Goal: Task Accomplishment & Management: Use online tool/utility

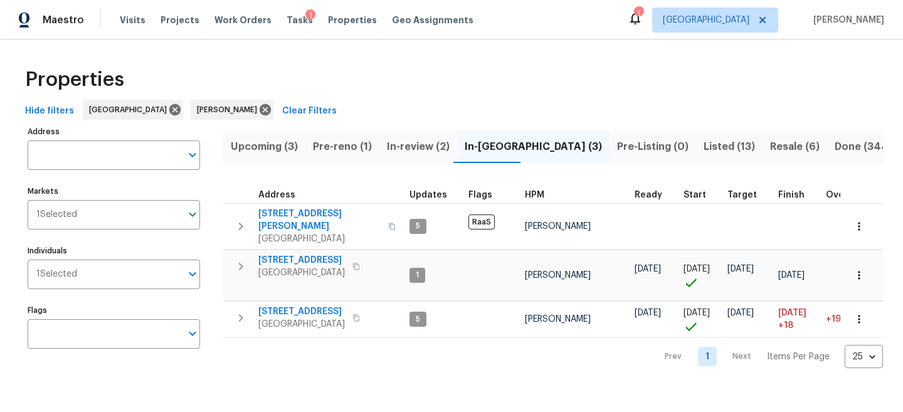
click at [805, 73] on div "Properties" at bounding box center [451, 80] width 863 height 40
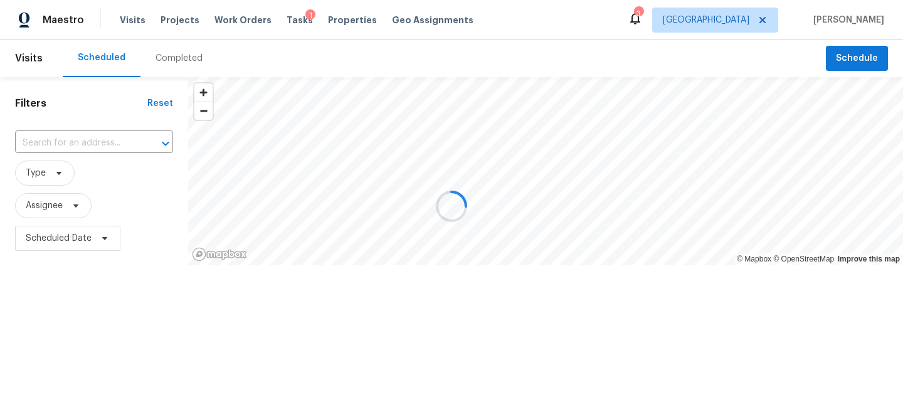
click at [866, 56] on div at bounding box center [451, 206] width 903 height 412
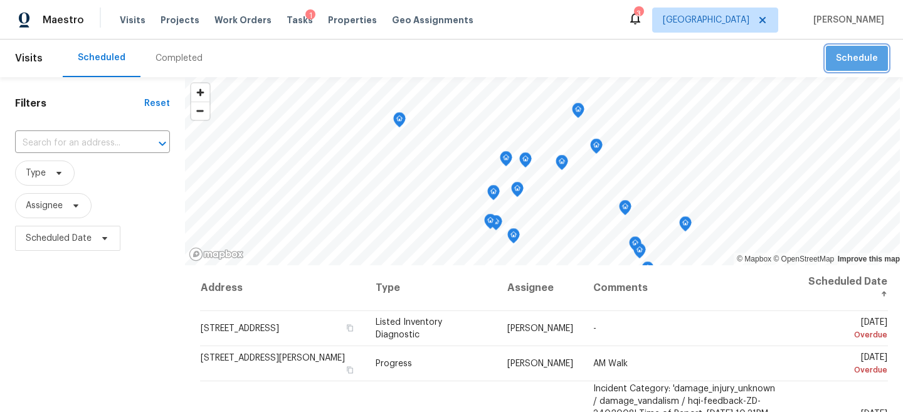
click at [860, 53] on span "Schedule" at bounding box center [857, 59] width 42 height 16
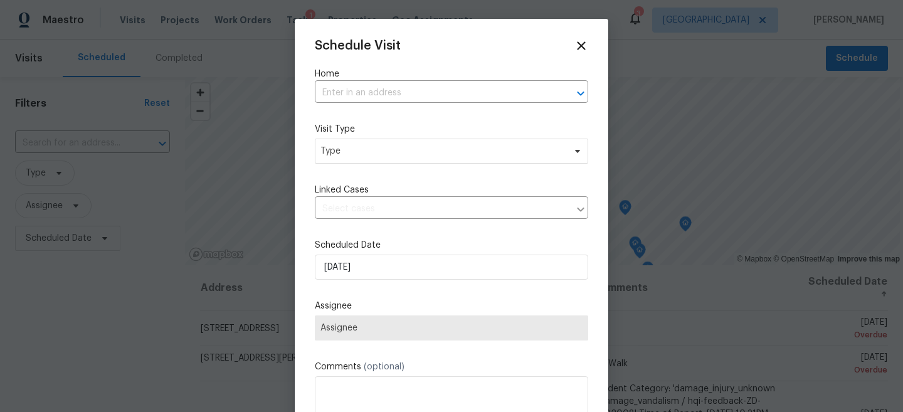
click at [438, 78] on label "Home" at bounding box center [451, 74] width 273 height 13
click at [434, 87] on input "text" at bounding box center [434, 92] width 238 height 19
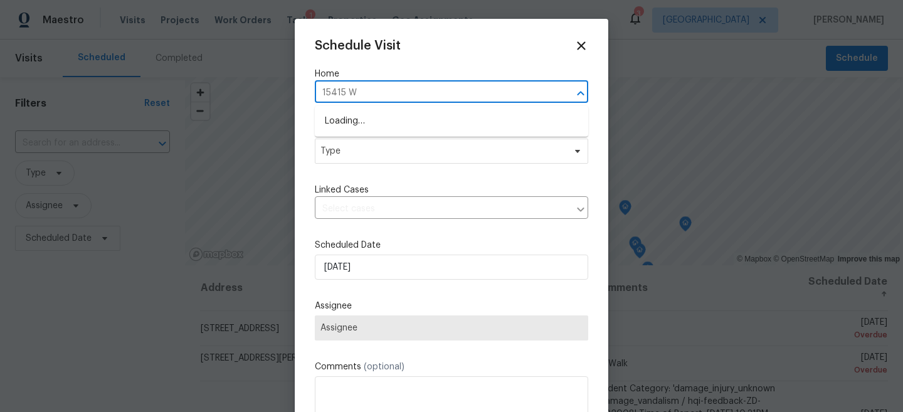
type input "15415 Wo"
click at [416, 124] on li "15415 Woodhorn Dr, Houston, TX 77062" at bounding box center [451, 121] width 273 height 21
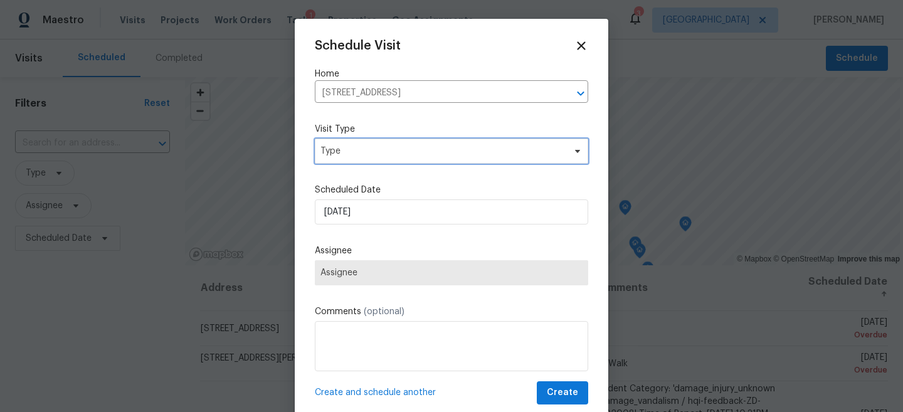
click at [406, 152] on span "Type" at bounding box center [442, 151] width 244 height 13
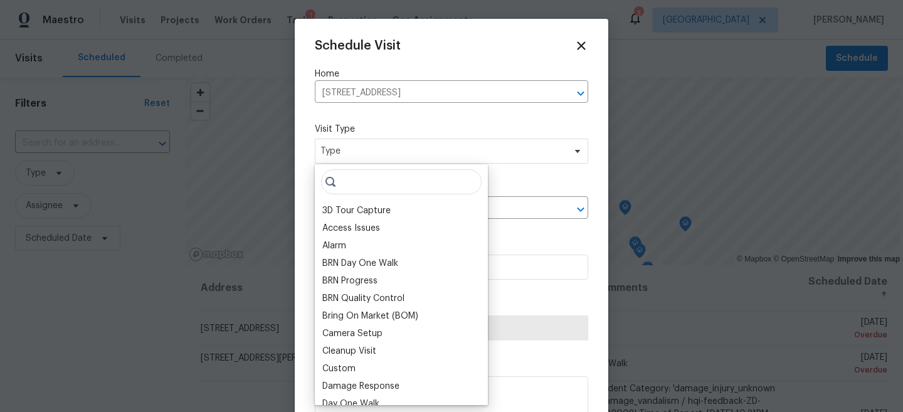
type input "C"
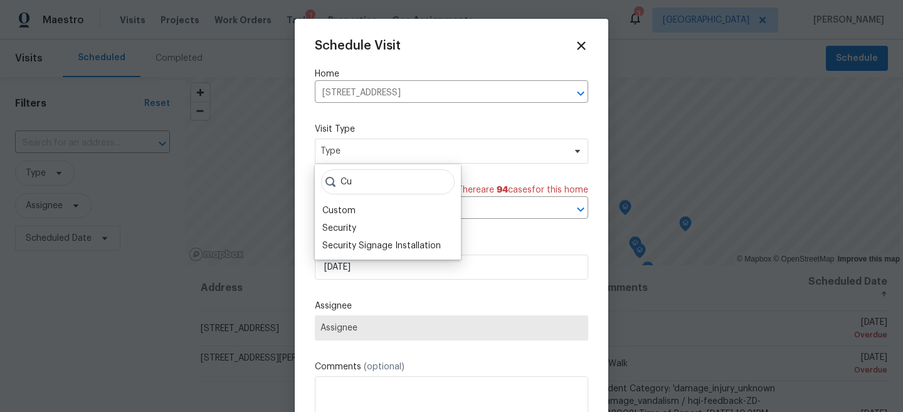
type input "C"
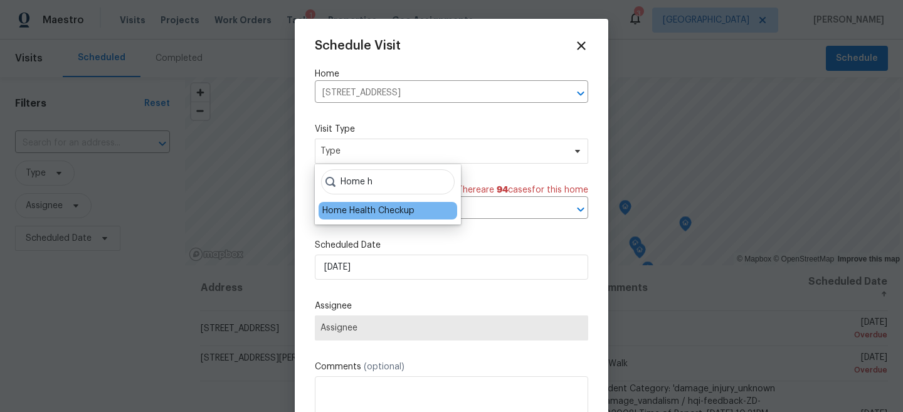
type input "Home h"
click at [400, 207] on div "Home Health Checkup" at bounding box center [368, 210] width 92 height 13
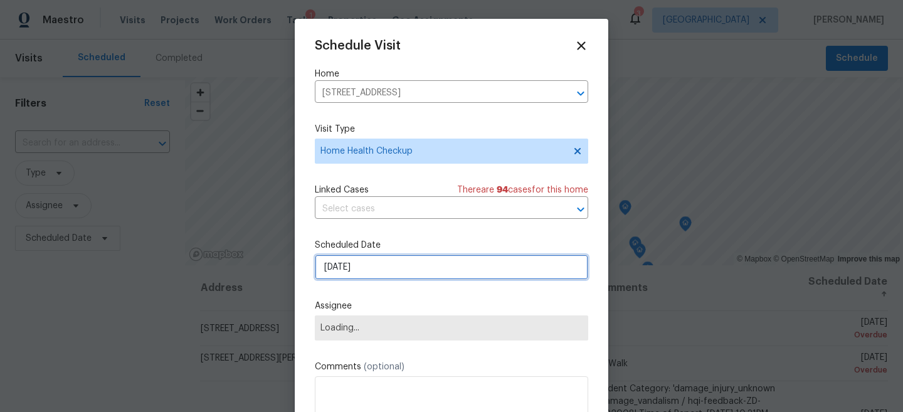
click at [363, 257] on input "8/14/2025" at bounding box center [451, 267] width 273 height 25
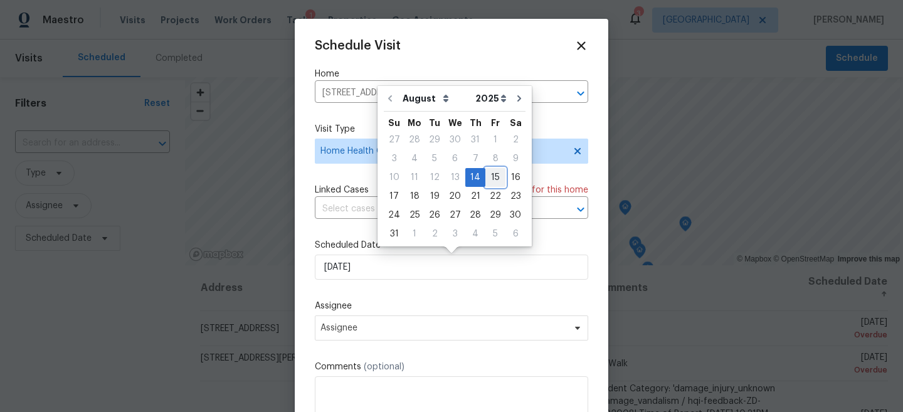
click at [488, 174] on div "15" at bounding box center [495, 178] width 20 height 18
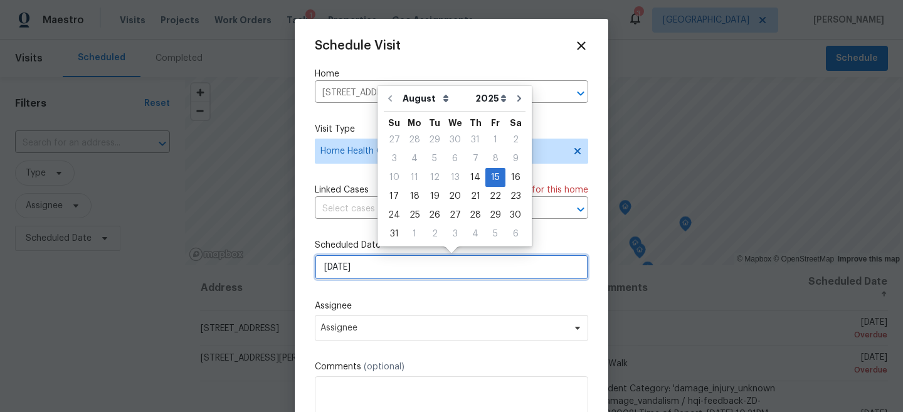
click at [376, 267] on input "8/15/2025" at bounding box center [451, 267] width 273 height 25
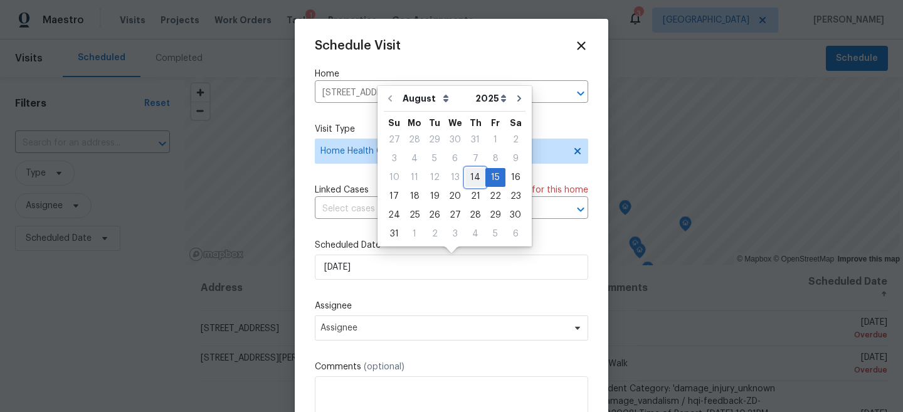
click at [472, 177] on div "14" at bounding box center [475, 178] width 20 height 18
type input "8/14/2025"
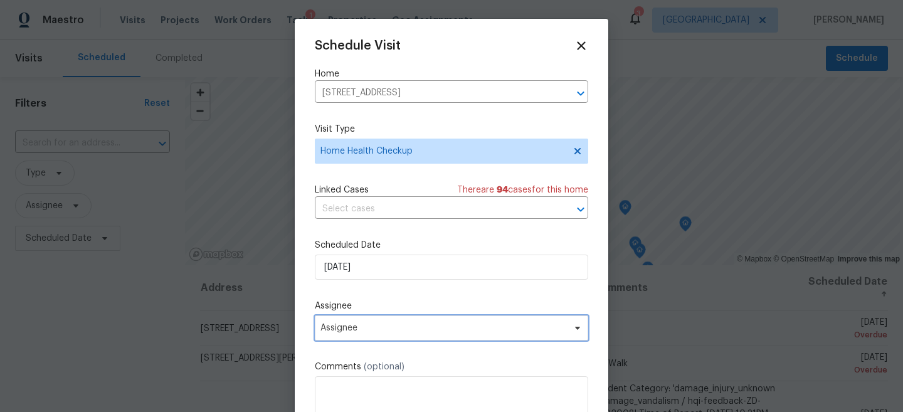
click at [411, 331] on span "Assignee" at bounding box center [443, 328] width 246 height 10
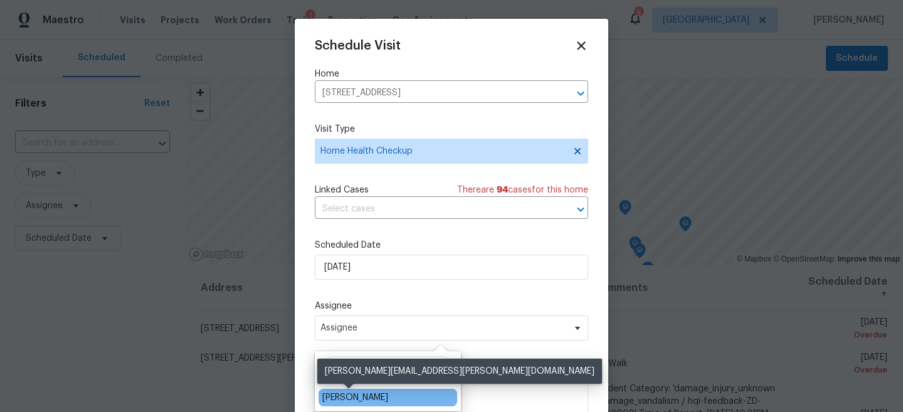
type input "Steve"
click at [371, 395] on div "[PERSON_NAME]" at bounding box center [355, 397] width 66 height 13
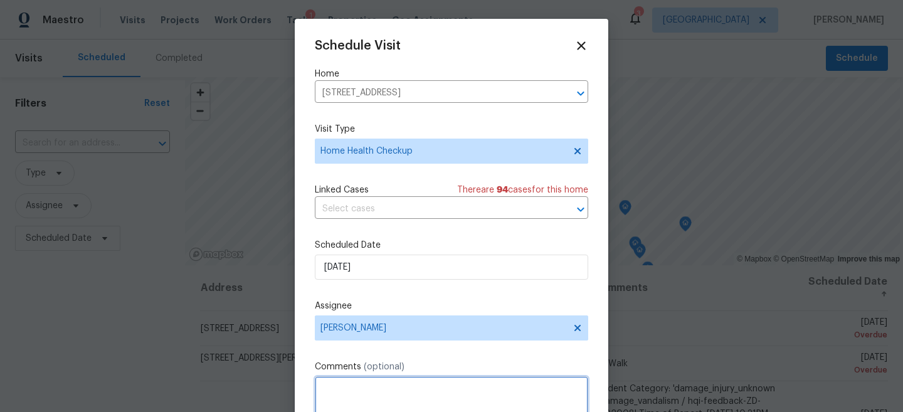
click at [409, 395] on textarea at bounding box center [451, 401] width 273 height 50
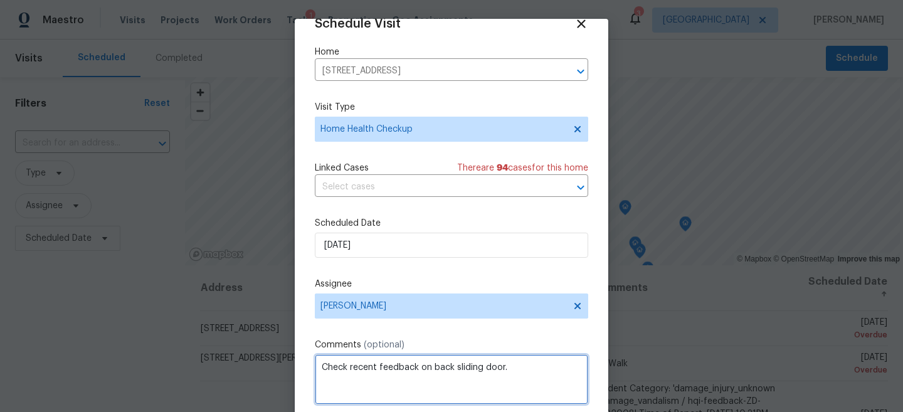
scroll to position [65, 0]
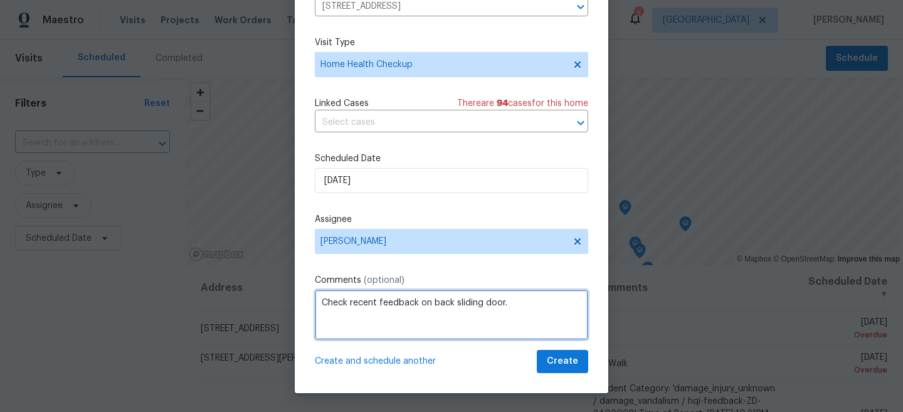
type textarea "Check recent feedback on back sliding door."
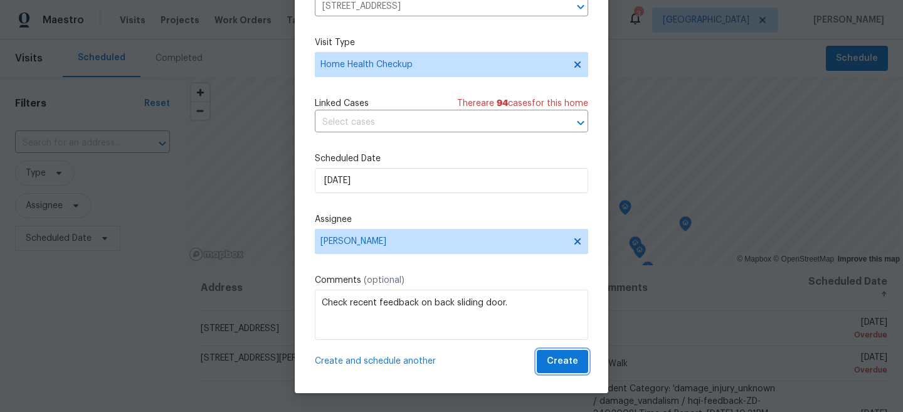
click at [562, 359] on span "Create" at bounding box center [562, 362] width 31 height 16
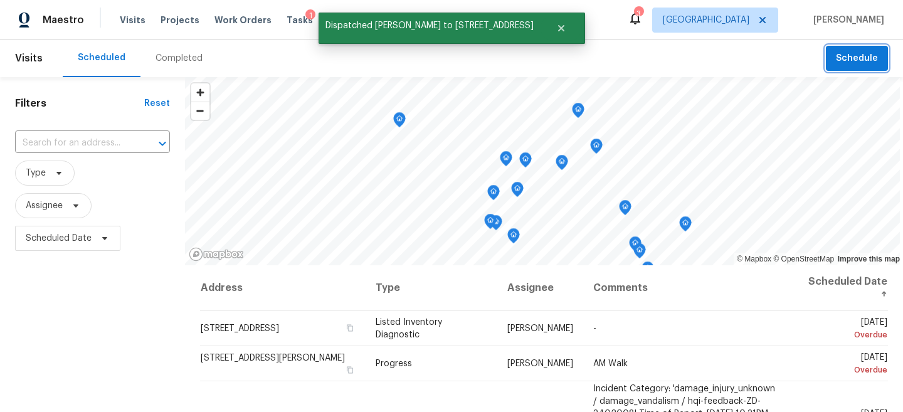
scroll to position [0, 0]
click at [176, 56] on div "Completed" at bounding box center [178, 58] width 47 height 13
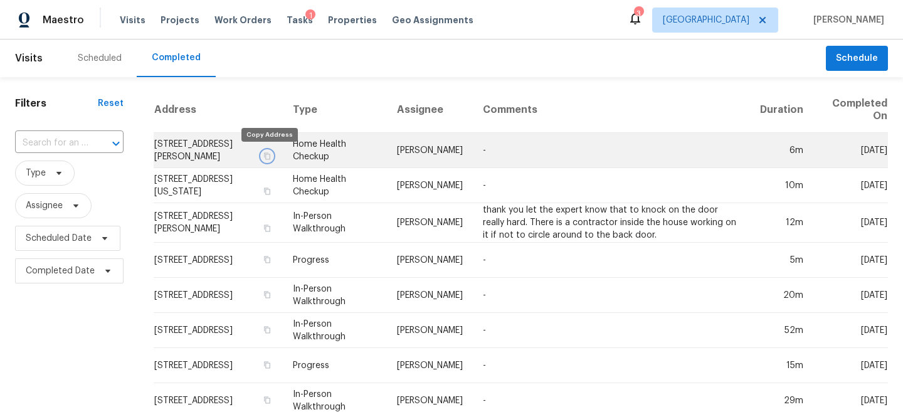
click at [269, 155] on icon "button" at bounding box center [267, 156] width 8 height 8
click at [208, 149] on td "18330 Chapmans Count Rd, Cypress, TX 77433" at bounding box center [218, 150] width 129 height 35
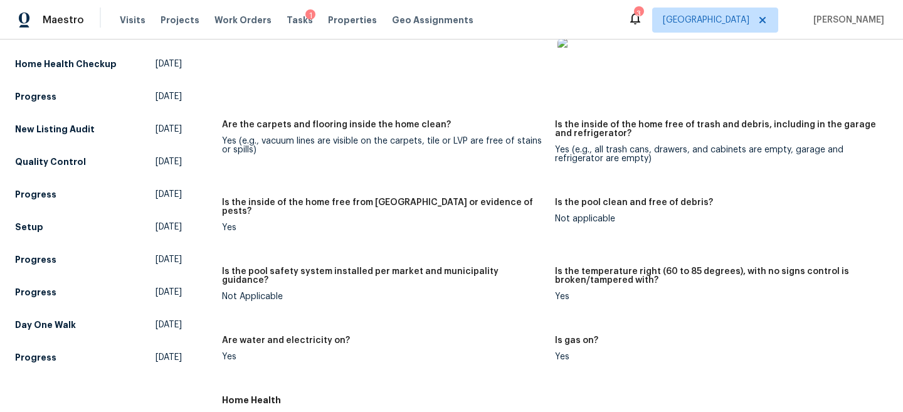
scroll to position [406, 0]
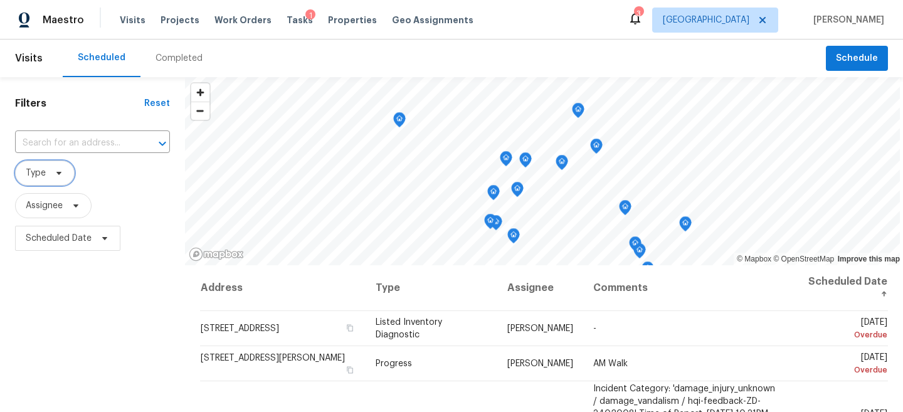
click at [55, 174] on icon at bounding box center [59, 173] width 10 height 10
click at [50, 380] on div "Filters Reset ​ Type Assignee Scheduled Date" at bounding box center [92, 336] width 185 height 518
click at [97, 142] on input "text" at bounding box center [75, 143] width 120 height 19
paste input "6042 Hugo Dr Corpus Christi, TX 78412"
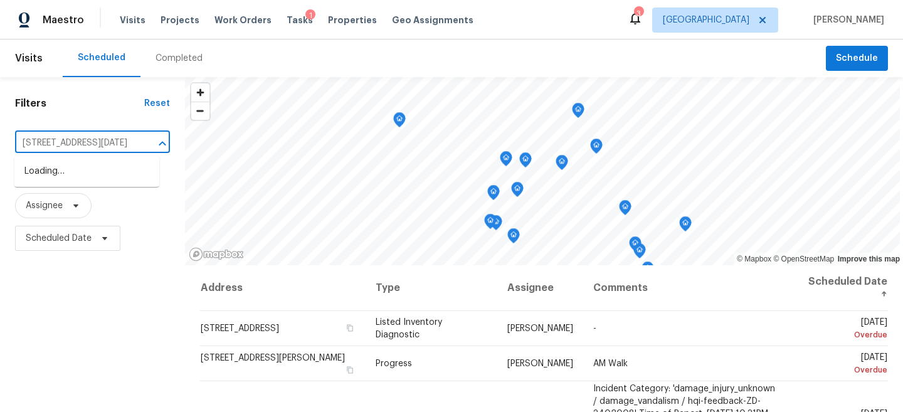
scroll to position [0, 58]
type input "6042 Hugo Dr Corpus Christi, TX 78412"
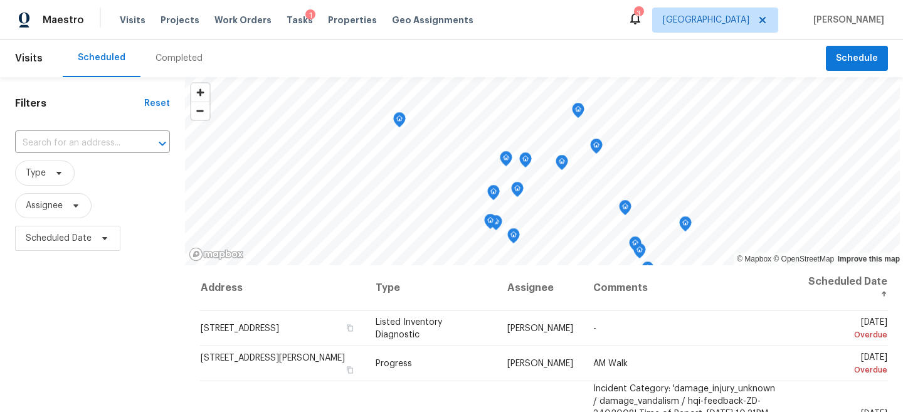
click at [168, 50] on div "Completed" at bounding box center [178, 58] width 77 height 38
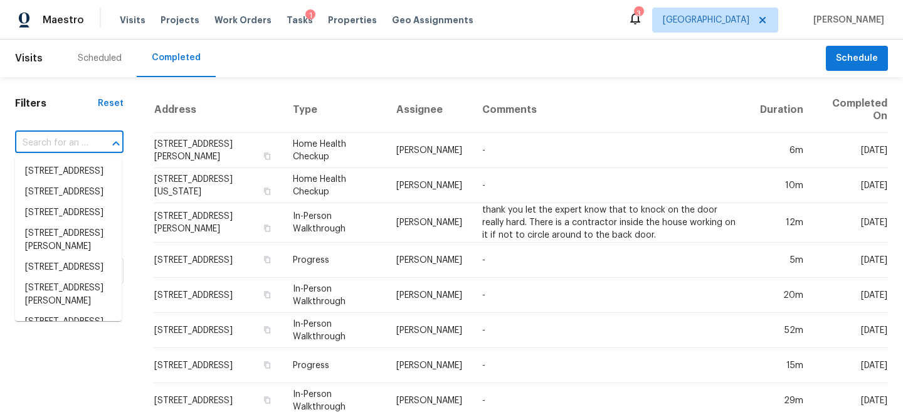
click at [81, 142] on input "text" at bounding box center [51, 143] width 73 height 19
paste input "6042 Hugo Dr Corpus Christi, TX 78412"
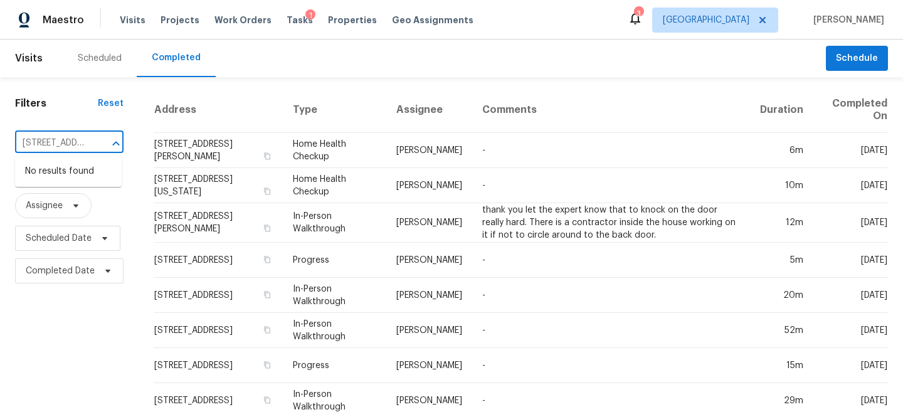
scroll to position [0, 96]
drag, startPoint x: 57, startPoint y: 150, endPoint x: 93, endPoint y: 150, distance: 35.7
click at [93, 150] on div "6042 Hugo Dr Corpus Christi, TX 78412 ​" at bounding box center [69, 143] width 108 height 19
type input "6042 Hugo"
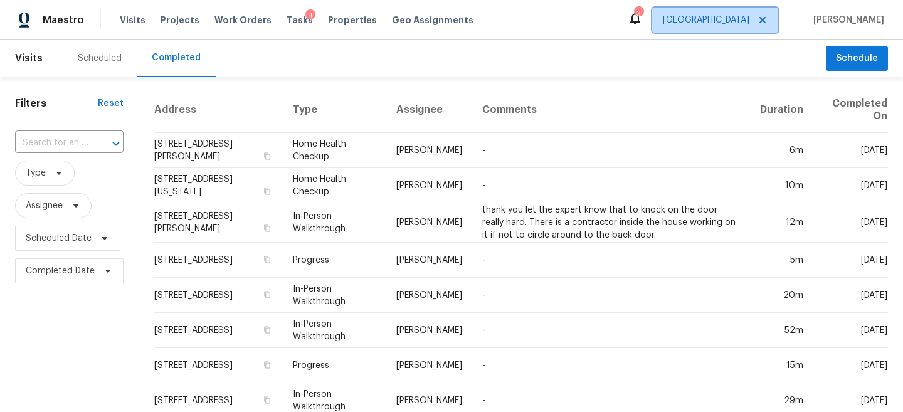
click at [746, 16] on span "Houston" at bounding box center [706, 20] width 87 height 13
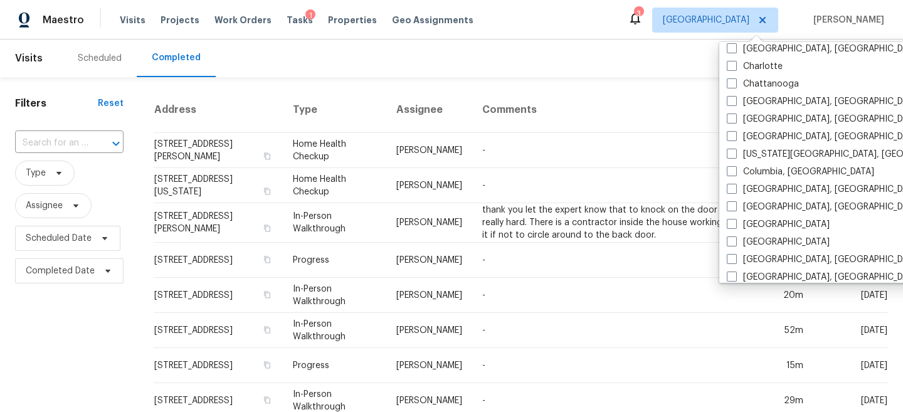
scroll to position [190, 0]
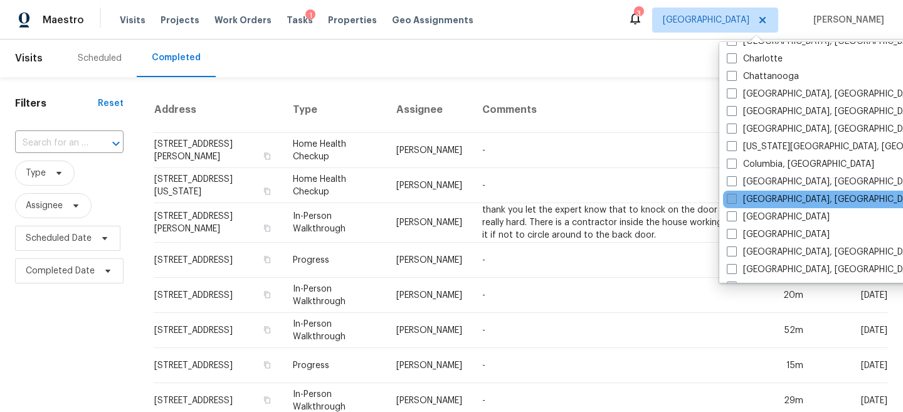
click at [756, 197] on label "Corpus Christi, TX" at bounding box center [824, 199] width 194 height 13
click at [735, 197] on input "Corpus Christi, TX" at bounding box center [731, 197] width 8 height 8
checkbox input "true"
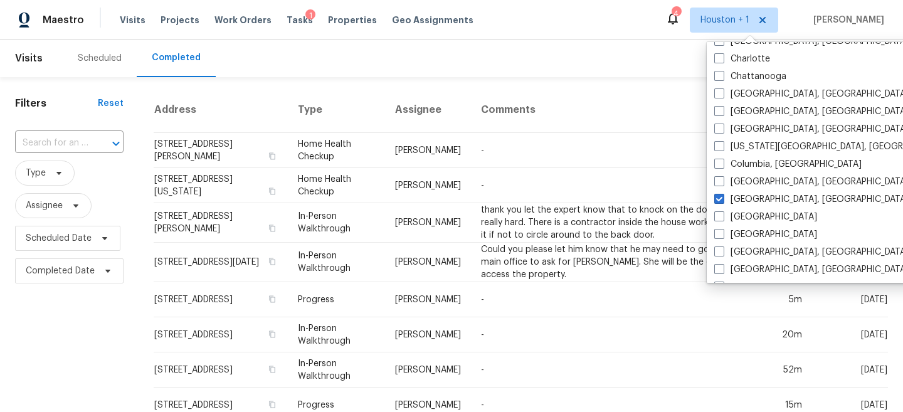
click at [494, 65] on div "Scheduled Completed" at bounding box center [444, 58] width 763 height 38
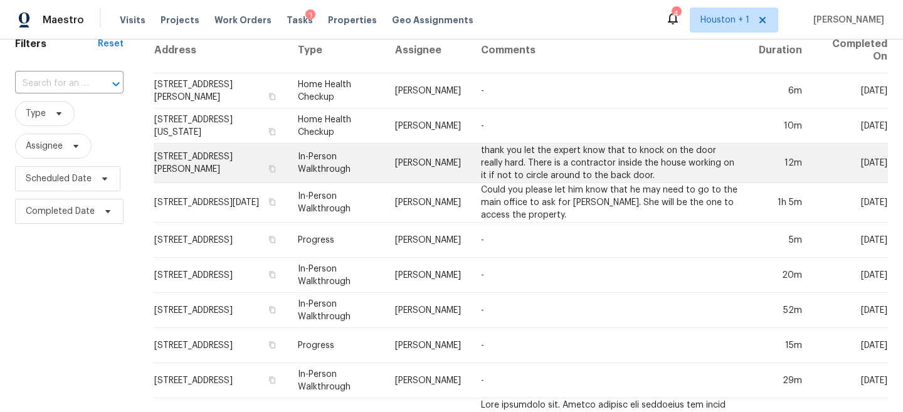
scroll to position [60, 0]
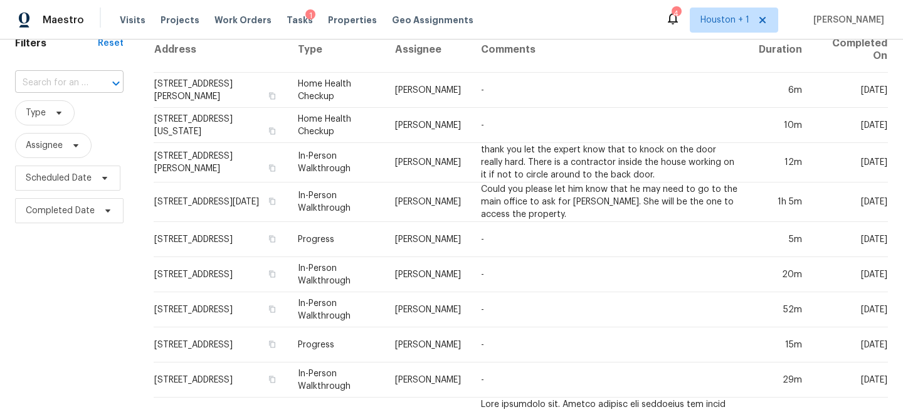
click at [55, 83] on input "text" at bounding box center [51, 82] width 73 height 19
type input "6042"
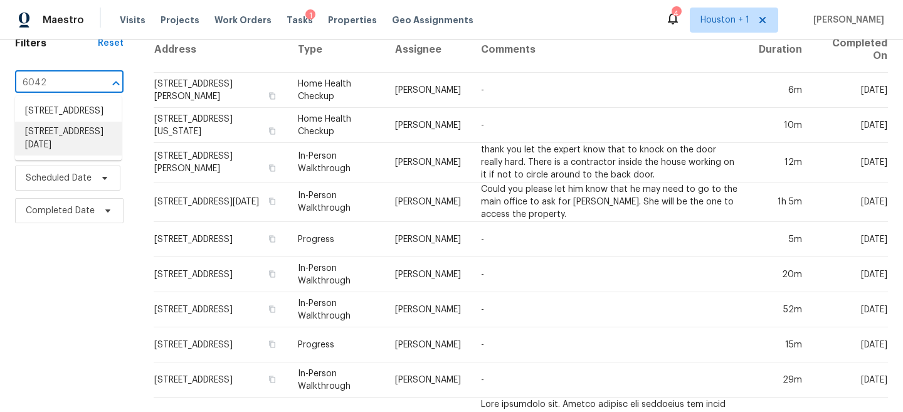
click at [60, 155] on li "6042 Hugo Dr, Corpus Christi, TX 78412" at bounding box center [68, 139] width 107 height 34
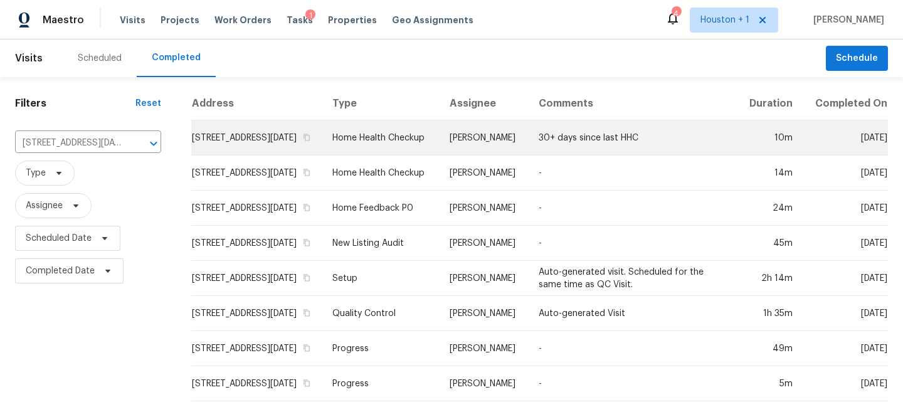
click at [554, 155] on td "30+ days since last HHC" at bounding box center [633, 137] width 209 height 35
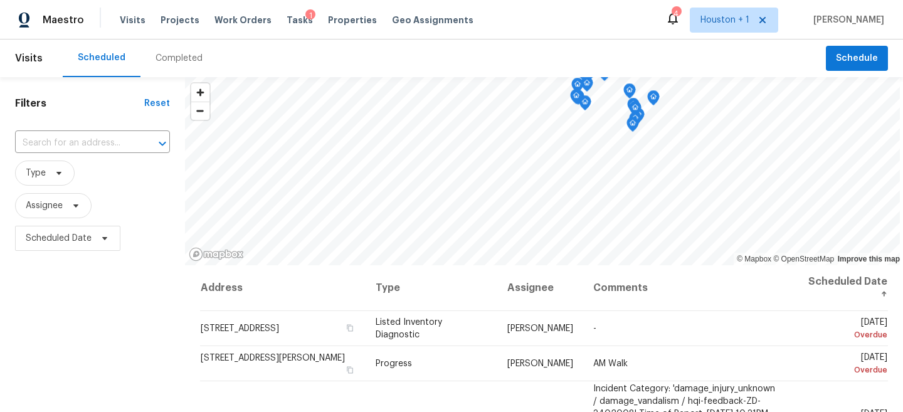
click at [180, 58] on div "Completed" at bounding box center [178, 58] width 47 height 13
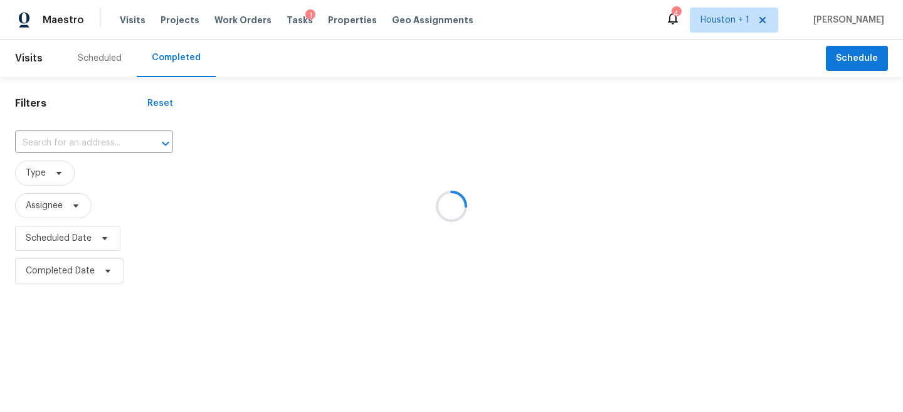
click at [91, 141] on div at bounding box center [451, 206] width 903 height 412
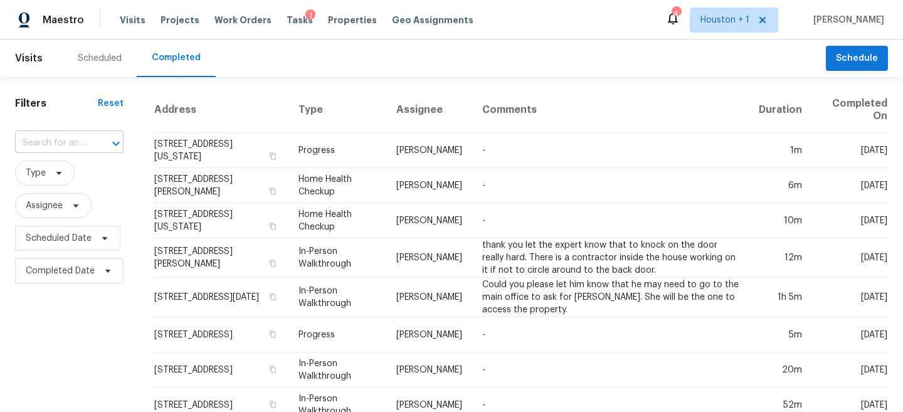
click at [60, 142] on input "text" at bounding box center [51, 143] width 73 height 19
paste input "[STREET_ADDRESS]"
type input "[STREET_ADDRESS]"
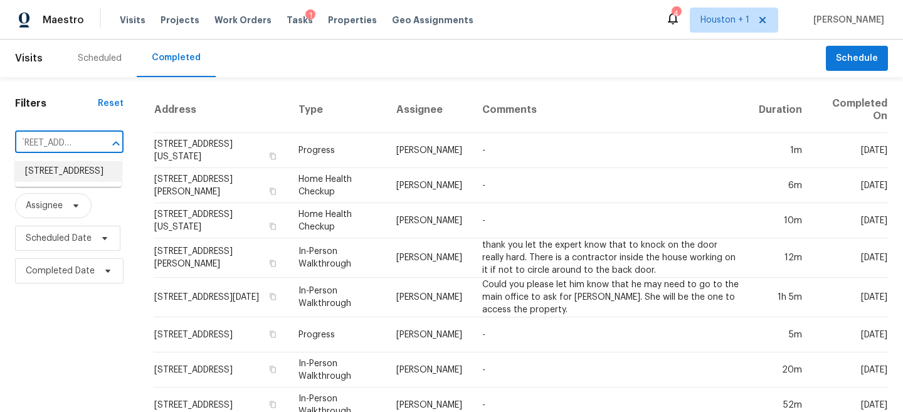
click at [68, 174] on li "2811 Apache St, League City, TX 77573" at bounding box center [68, 171] width 107 height 21
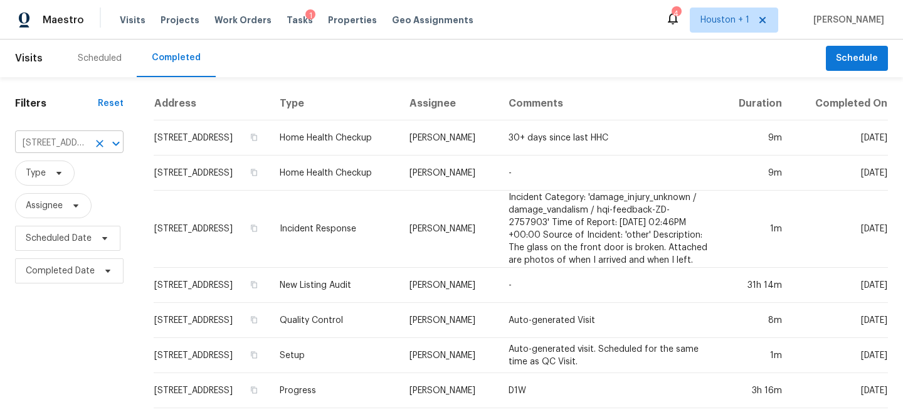
click at [77, 142] on input "2811 Apache St, League City, TX 77573" at bounding box center [51, 143] width 73 height 19
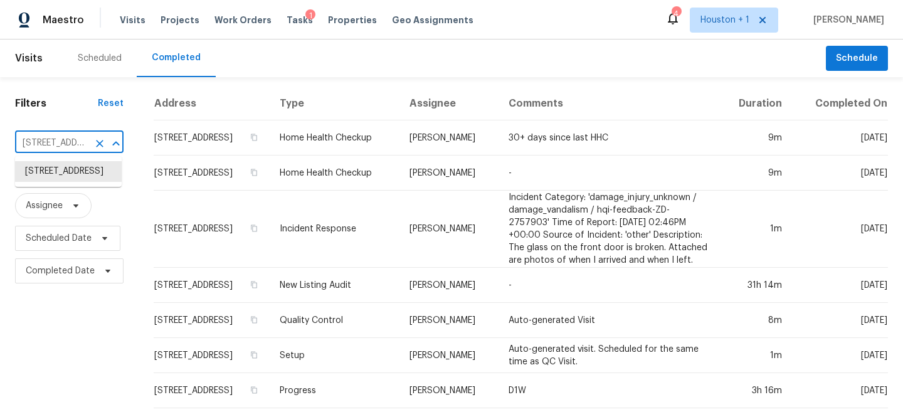
click at [77, 142] on input "2811 Apache St, League City, TX 77573" at bounding box center [51, 143] width 73 height 19
type input "251 s"
click at [76, 182] on li "251 Silky Leaf Dr, Houston, TX 77073" at bounding box center [68, 171] width 107 height 21
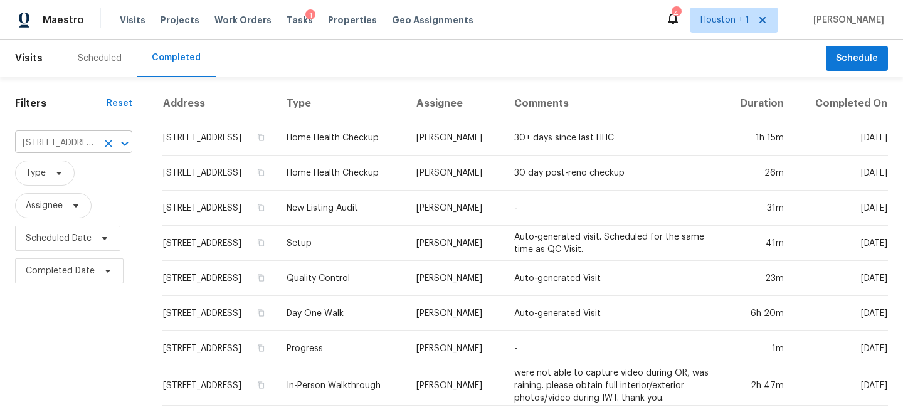
click at [68, 142] on input "251 Silky Leaf Dr, Houston, TX 77073" at bounding box center [56, 143] width 82 height 19
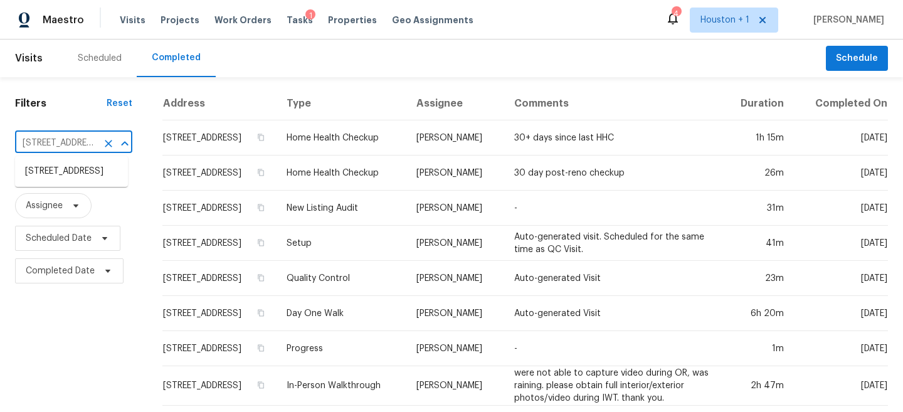
click at [68, 142] on input "251 Silky Leaf Dr, Houston, TX 77073" at bounding box center [56, 143] width 82 height 19
paste input "8930 Parker Ridge Dr , Katy, TX 77494"
drag, startPoint x: 35, startPoint y: 142, endPoint x: 145, endPoint y: 138, distance: 110.4
click at [145, 138] on div "Filters Reset 28930 Parker Ridge Dr , Katy, TX 77494 ​ Type Assignee Scheduled …" at bounding box center [451, 264] width 903 height 374
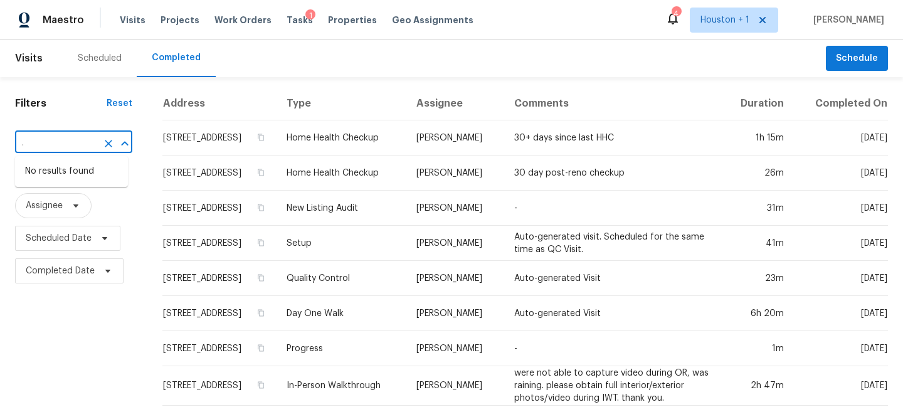
click at [51, 146] on input "28930 Parker Ridge Dr , Katy, TX 77494" at bounding box center [56, 143] width 82 height 19
drag, startPoint x: 33, startPoint y: 144, endPoint x: 98, endPoint y: 144, distance: 65.2
click at [98, 144] on div "28930 Parker Ridge Dr , Katy, TX 77494 ​" at bounding box center [73, 143] width 117 height 19
type input "28930 Parker Ridge"
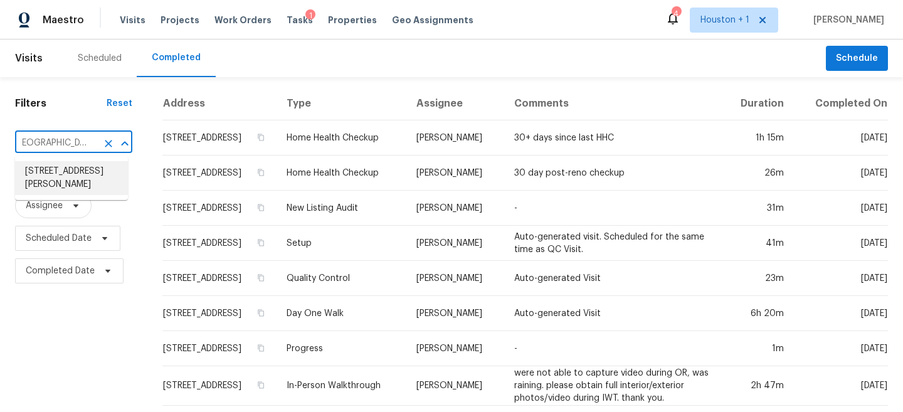
click at [54, 173] on li "28930 Parker Ridge Dr, Katy, TX 77494" at bounding box center [71, 178] width 113 height 34
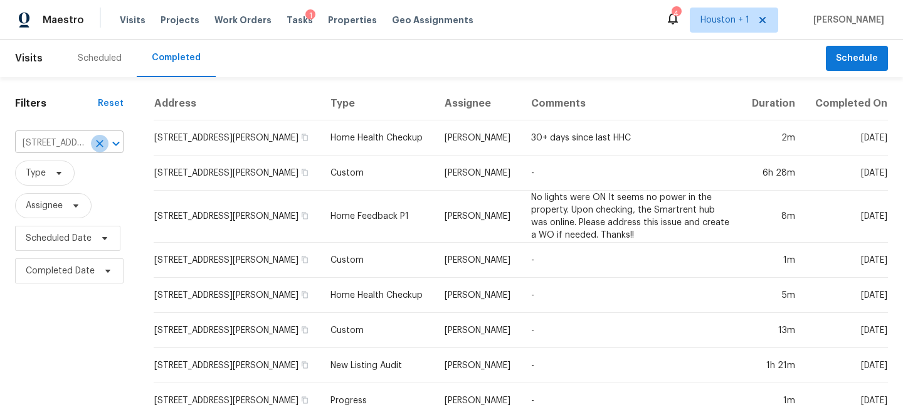
click at [101, 143] on icon "Clear" at bounding box center [99, 143] width 13 height 13
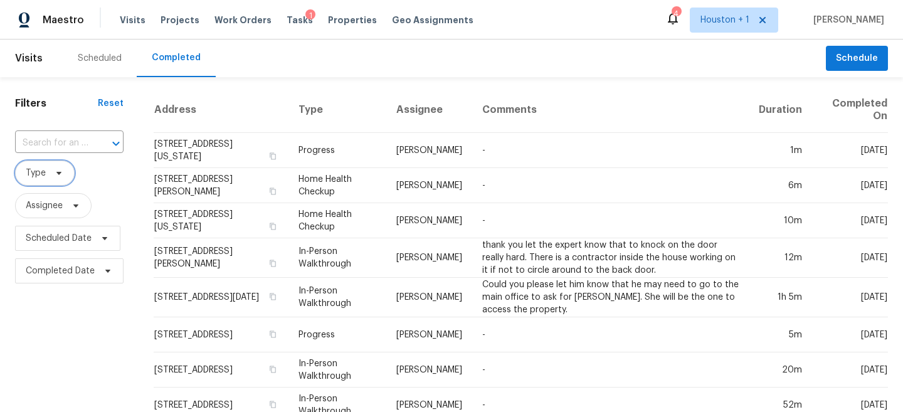
click at [52, 171] on span at bounding box center [57, 173] width 14 height 10
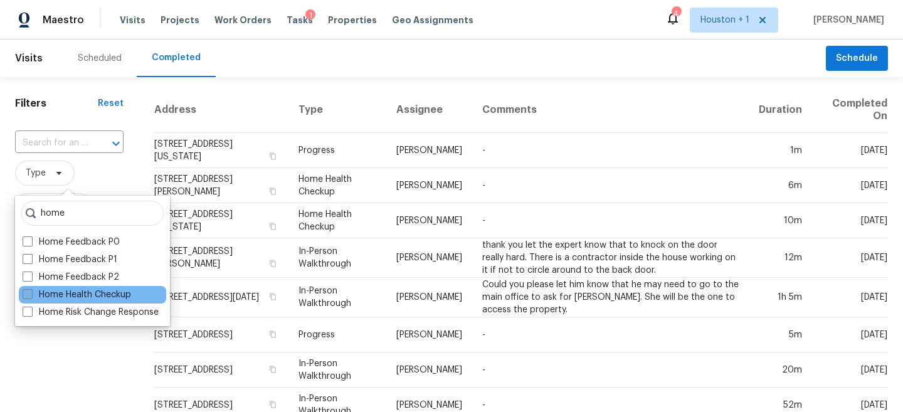
type input "home"
click at [45, 295] on label "Home Health Checkup" at bounding box center [77, 294] width 108 height 13
click at [31, 295] on input "Home Health Checkup" at bounding box center [27, 292] width 8 height 8
checkbox input "true"
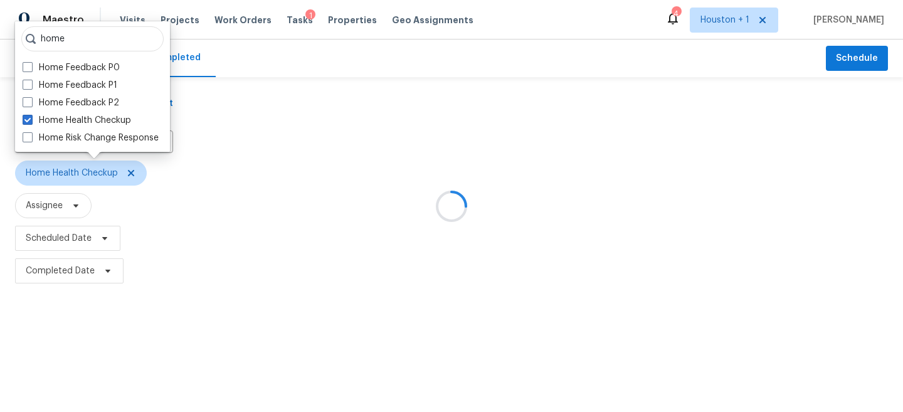
click at [45, 356] on div at bounding box center [451, 206] width 903 height 412
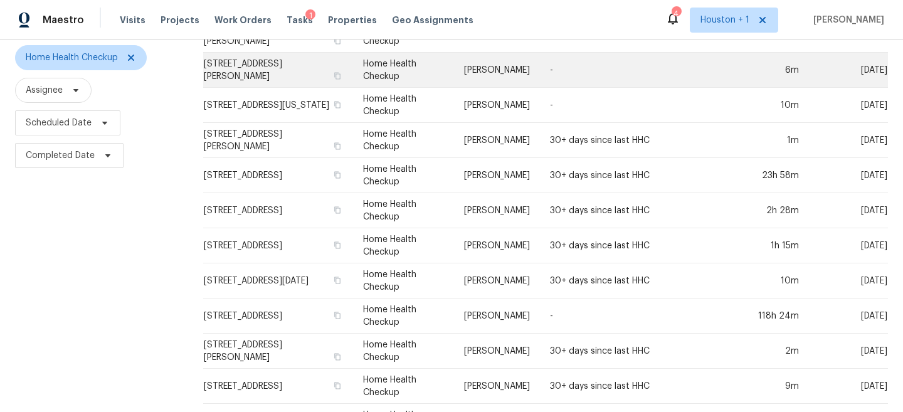
scroll to position [119, 0]
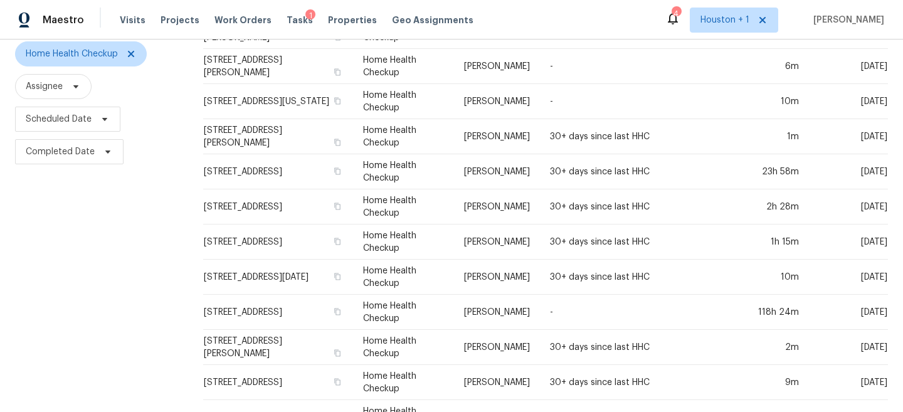
click at [127, 255] on div "Filters Reset ​ Home Health Checkup Assignee Scheduled Date Completed Date" at bounding box center [94, 353] width 188 height 791
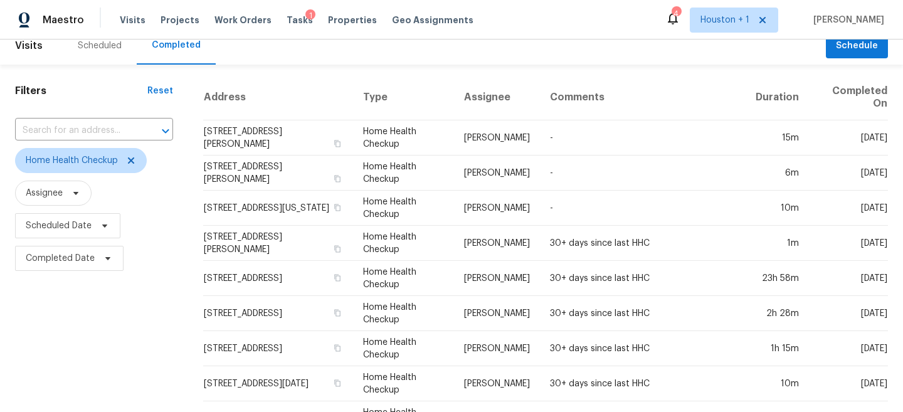
scroll to position [0, 0]
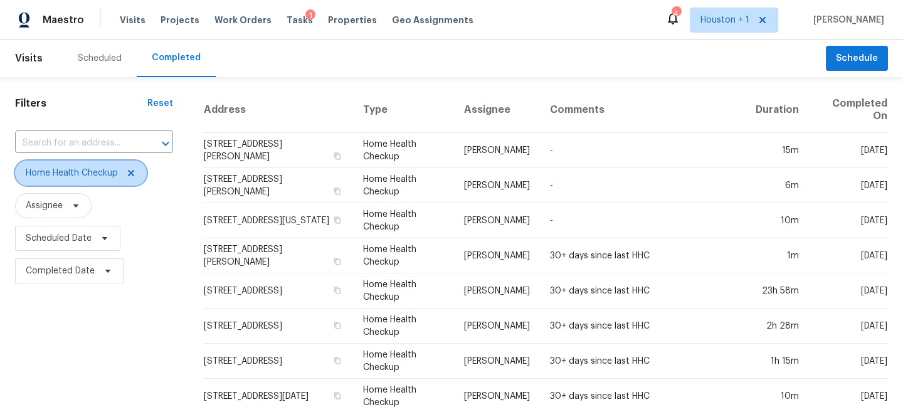
click at [134, 174] on icon at bounding box center [131, 173] width 10 height 10
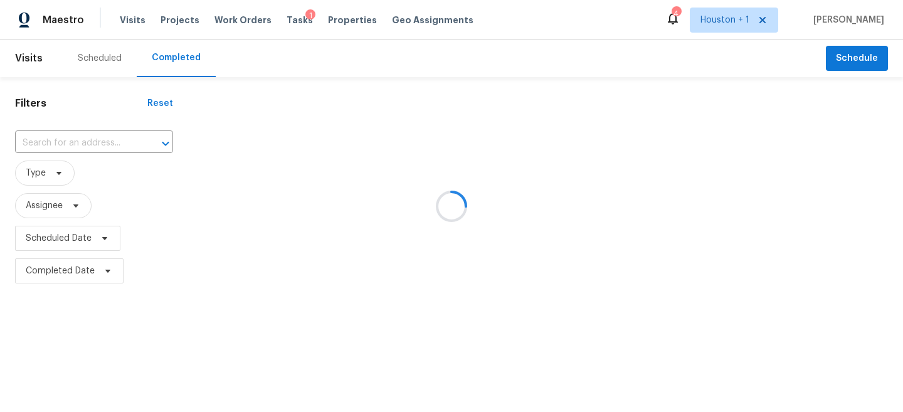
click at [112, 63] on div at bounding box center [451, 206] width 903 height 412
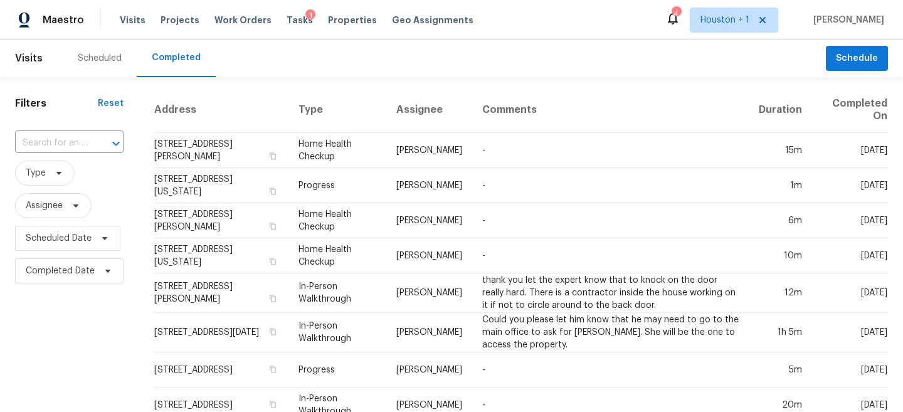
click at [103, 54] on div "Scheduled" at bounding box center [100, 58] width 44 height 13
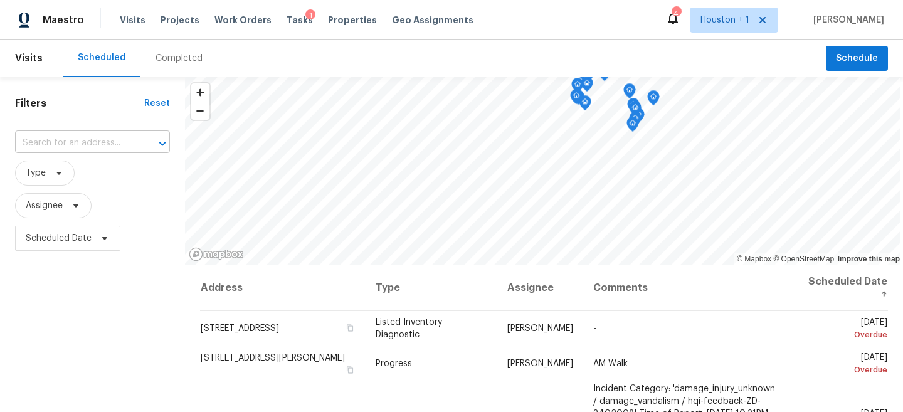
click at [96, 140] on input "text" at bounding box center [75, 143] width 120 height 19
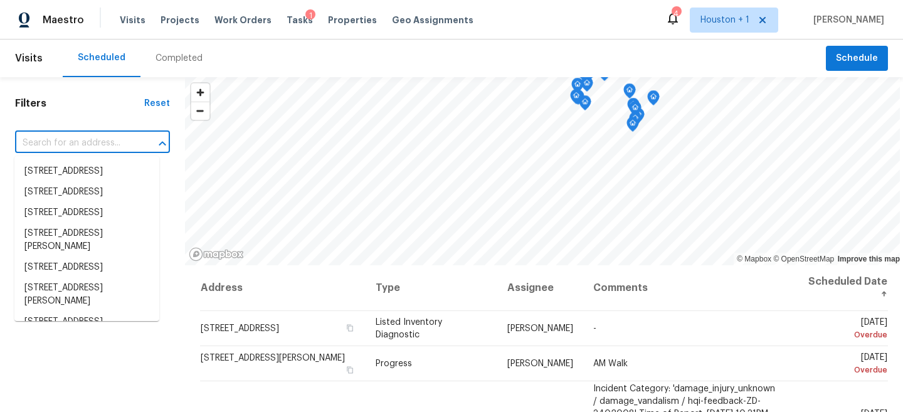
type input "5"
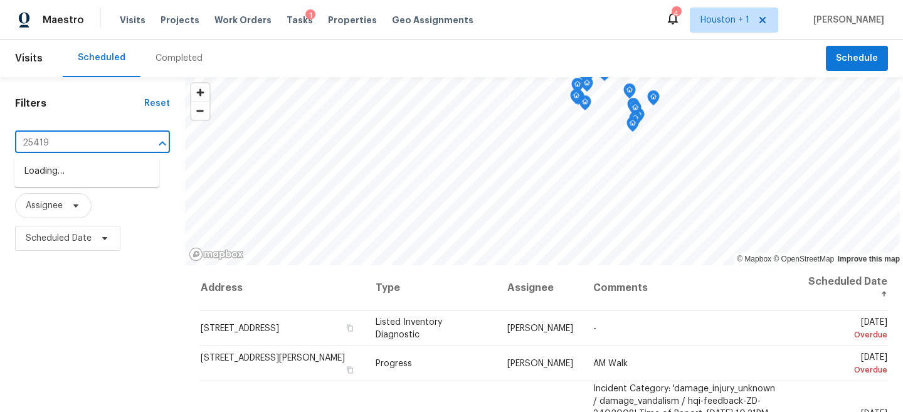
type input "25419"
click at [82, 203] on li "25419 Elm Creek Dr, Spring, TX 77380" at bounding box center [86, 192] width 145 height 21
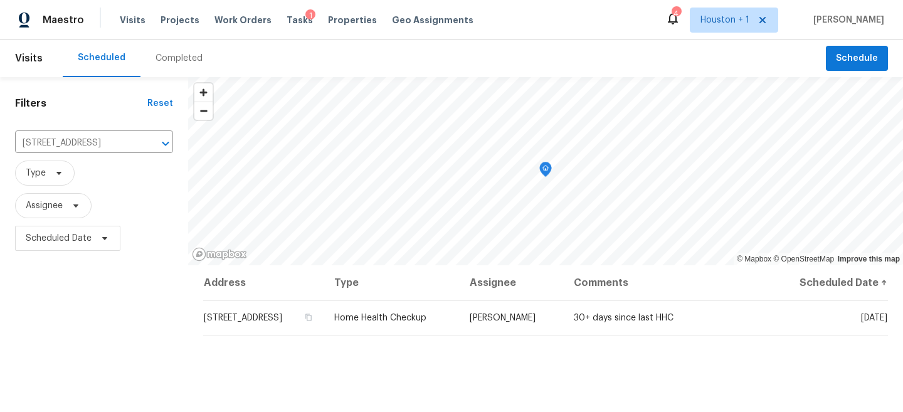
click at [112, 322] on div "Filters Reset 25419 Elm Creek Dr, Spring, TX 77380 ​ Type Assignee Scheduled Da…" at bounding box center [94, 336] width 188 height 518
click at [168, 21] on span "Projects" at bounding box center [180, 20] width 39 height 13
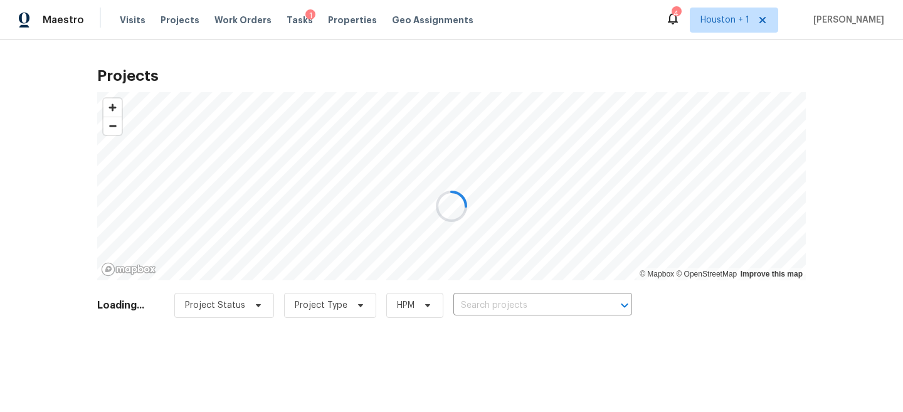
click at [552, 347] on div at bounding box center [451, 206] width 903 height 412
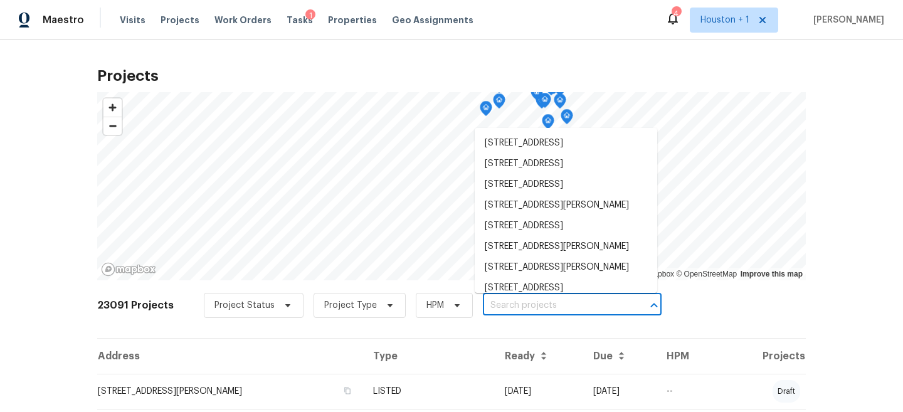
click at [544, 314] on input "text" at bounding box center [555, 305] width 144 height 19
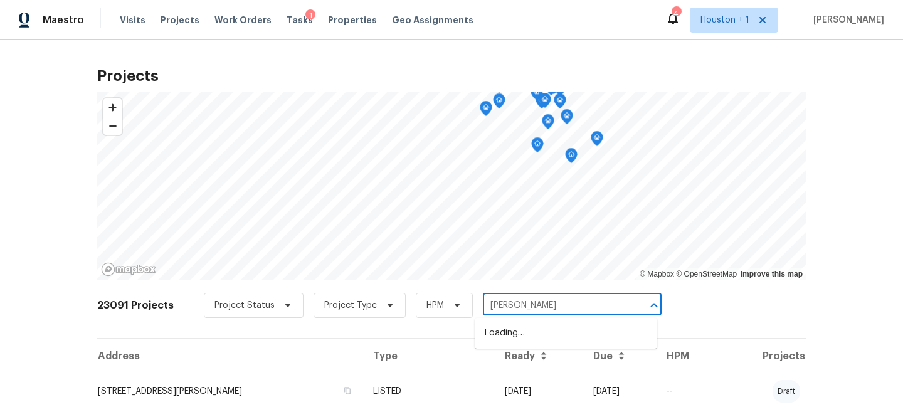
type input "Sherman"
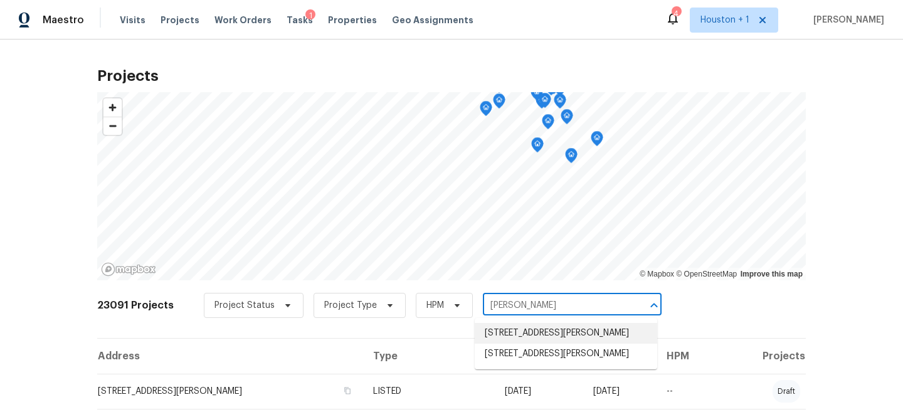
click at [552, 344] on li "4802 Sherman Blvd, Galveston, TX 77551" at bounding box center [566, 333] width 182 height 21
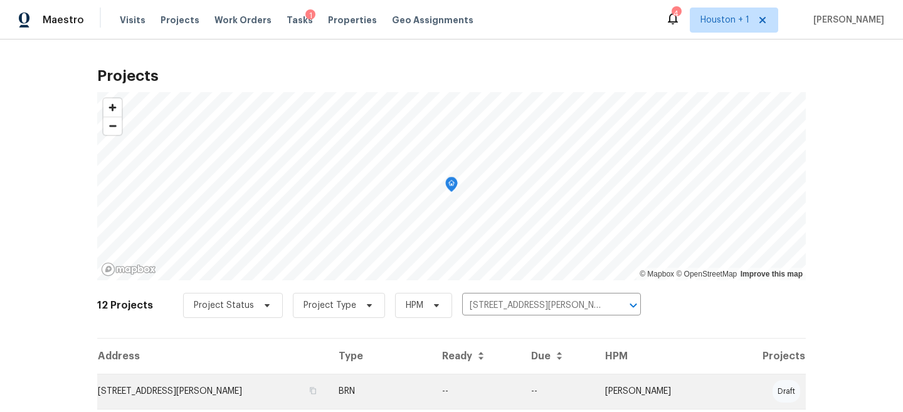
click at [293, 386] on td "4802 Sherman Blvd, Galveston, TX 77551" at bounding box center [212, 391] width 231 height 35
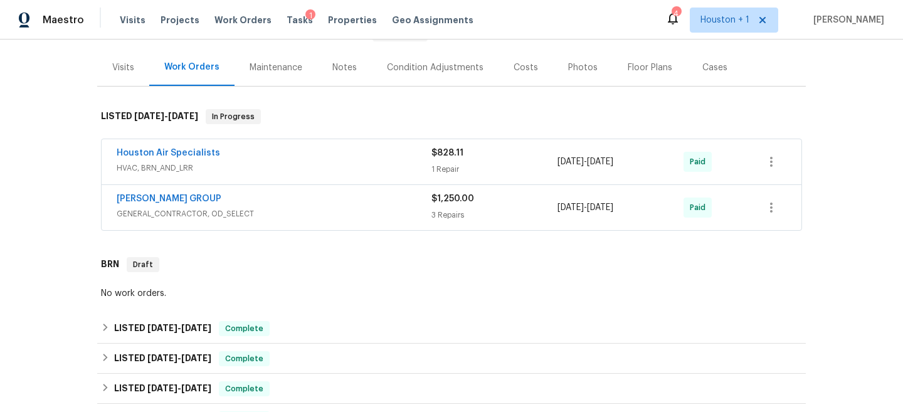
scroll to position [159, 0]
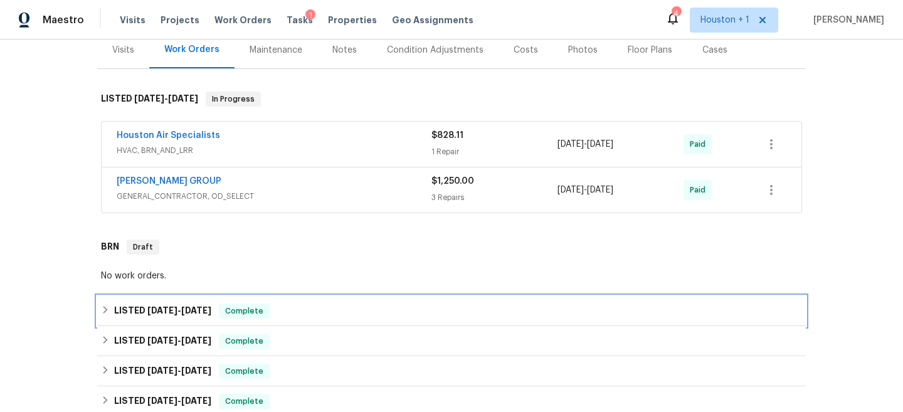
click at [324, 307] on div "LISTED 3/3/25 - 3/12/25 Complete" at bounding box center [451, 310] width 701 height 15
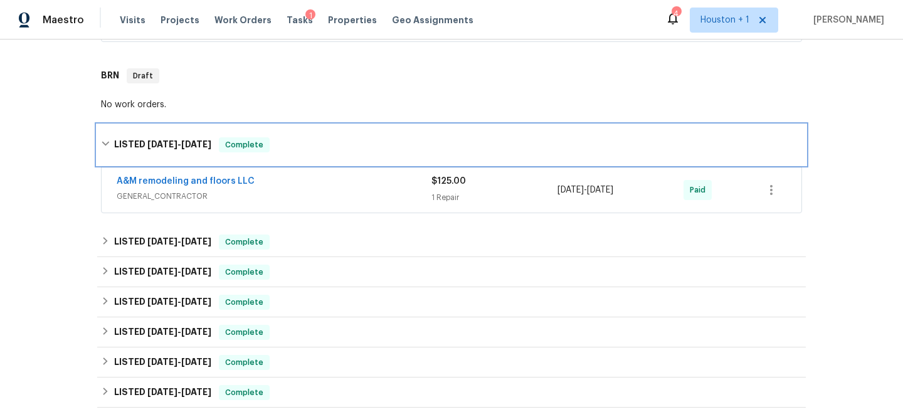
scroll to position [355, 0]
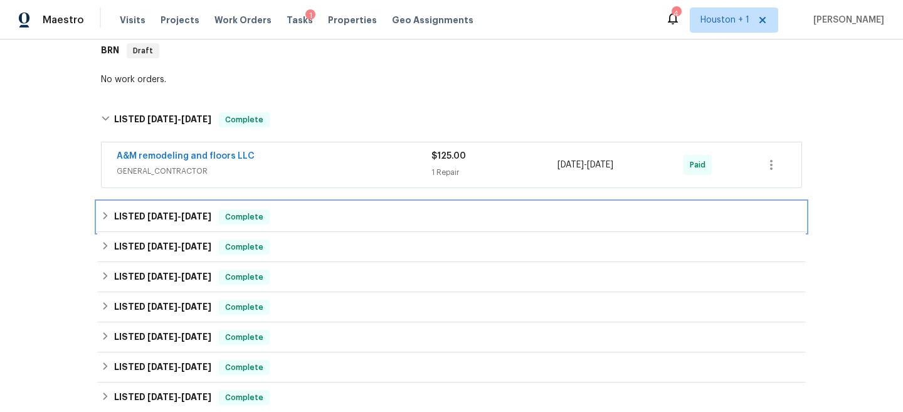
click at [313, 223] on div "LISTED 1/28/25 - 2/13/25 Complete" at bounding box center [451, 216] width 701 height 15
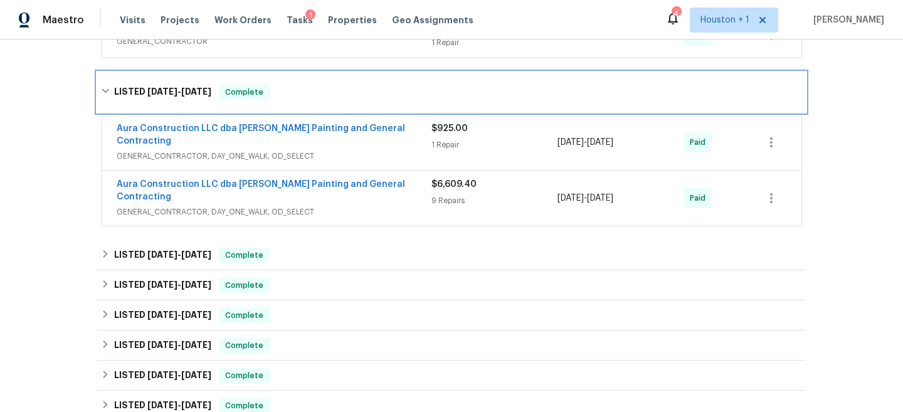
scroll to position [483, 0]
click at [347, 93] on div "LISTED 1/28/25 - 2/13/25 Complete" at bounding box center [451, 93] width 701 height 15
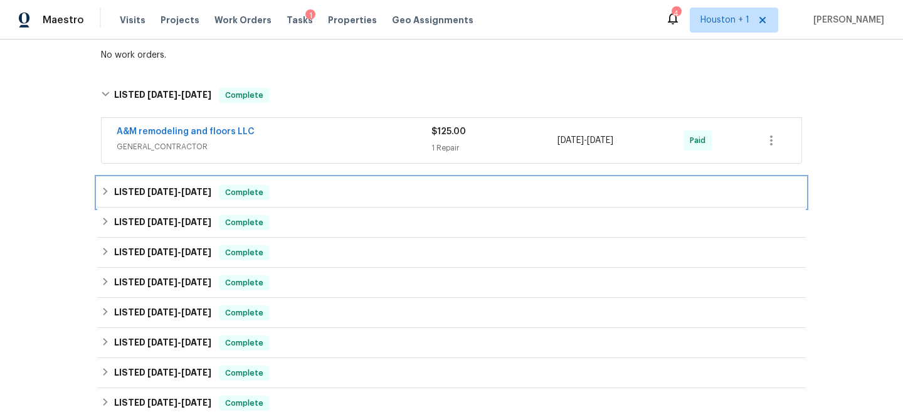
scroll to position [342, 0]
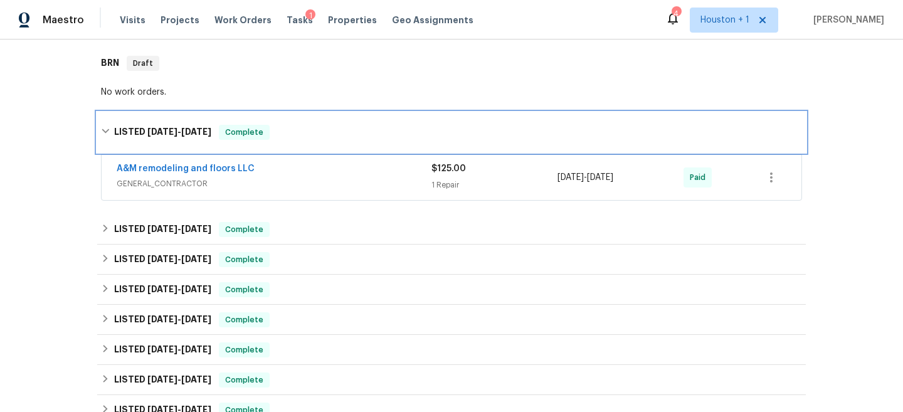
click at [332, 134] on div "LISTED 3/3/25 - 3/12/25 Complete" at bounding box center [451, 132] width 701 height 15
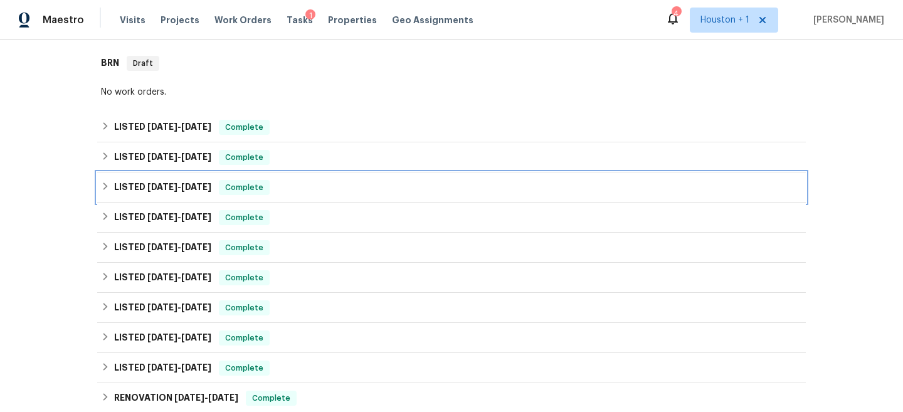
click at [377, 191] on div "LISTED 1/3/25 - 1/6/25 Complete" at bounding box center [451, 187] width 701 height 15
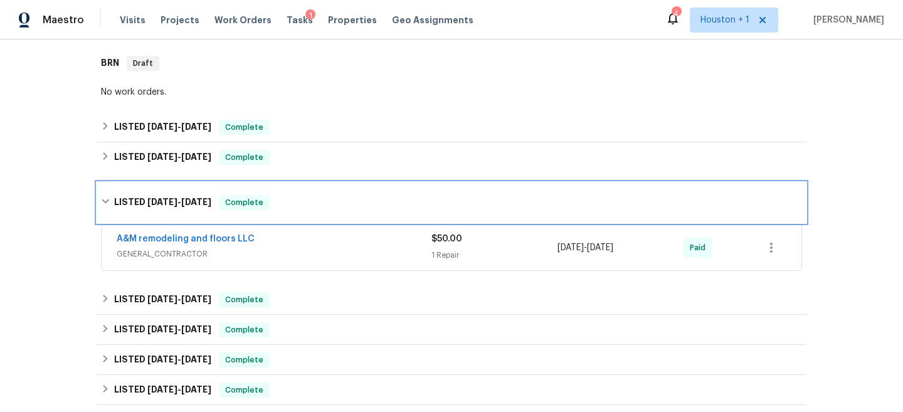
click at [377, 193] on div "LISTED 1/3/25 - 1/6/25 Complete" at bounding box center [451, 202] width 708 height 40
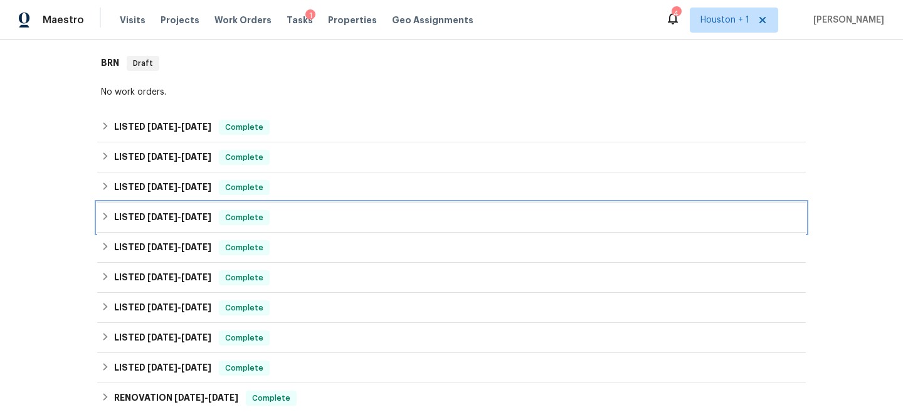
click at [377, 213] on div "LISTED 10/4/24 - 10/10/24 Complete" at bounding box center [451, 217] width 701 height 15
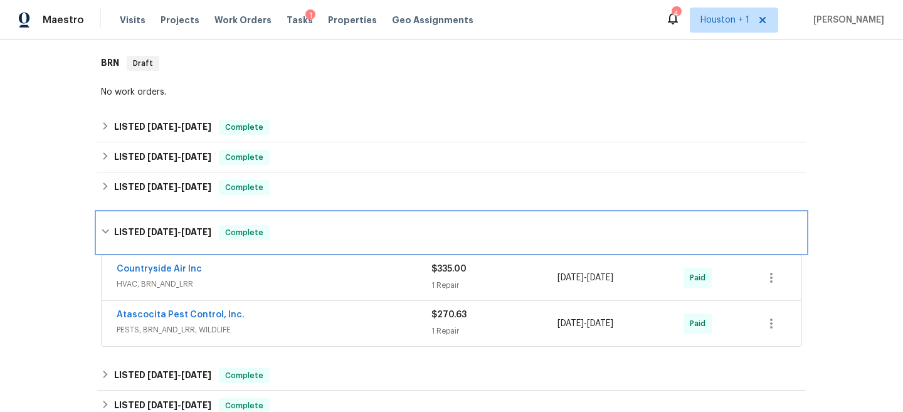
click at [376, 226] on div "LISTED 10/4/24 - 10/10/24 Complete" at bounding box center [451, 232] width 701 height 15
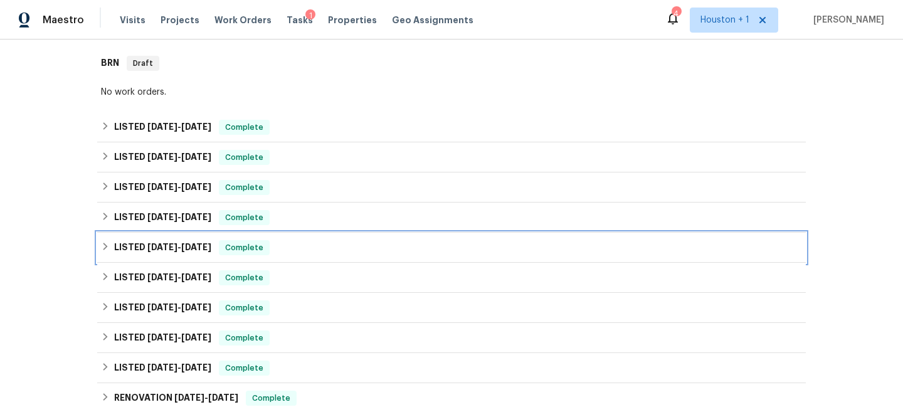
click at [371, 254] on div "LISTED 4/22/24 - 9/25/24 Complete" at bounding box center [451, 247] width 701 height 15
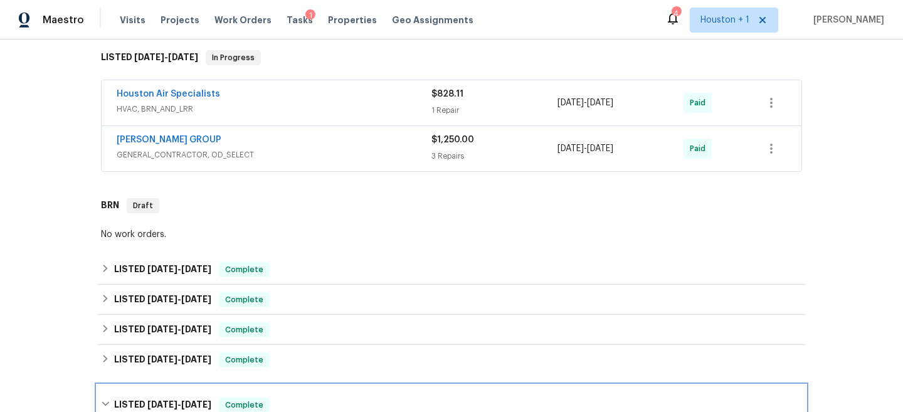
scroll to position [0, 0]
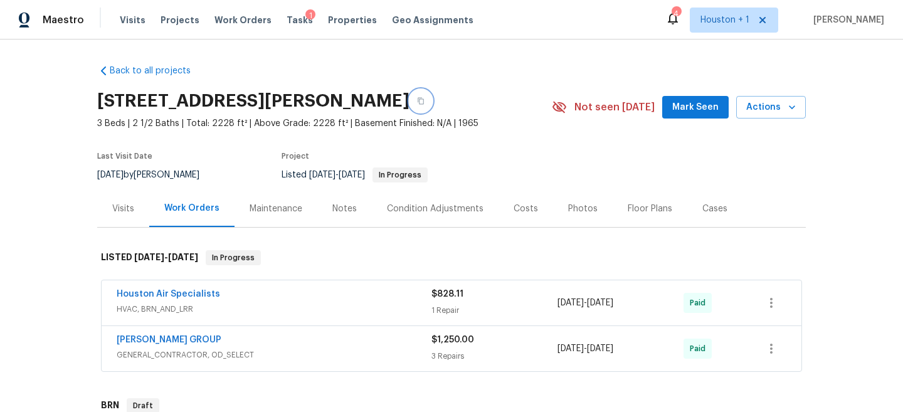
click at [424, 97] on icon "button" at bounding box center [421, 101] width 8 height 8
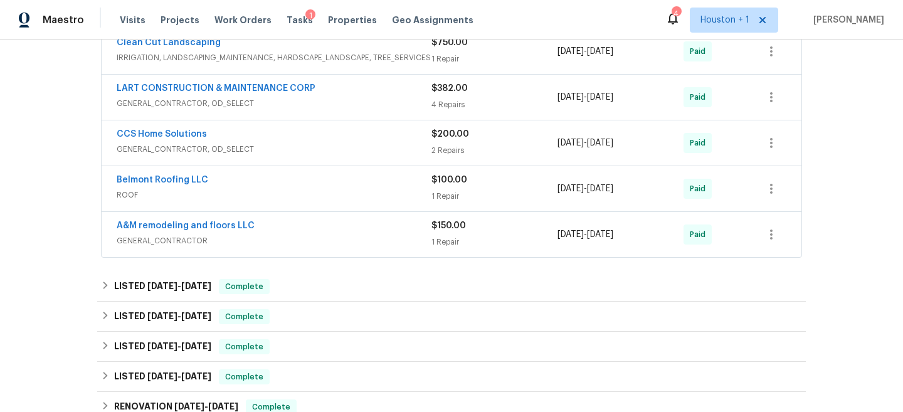
scroll to position [705, 0]
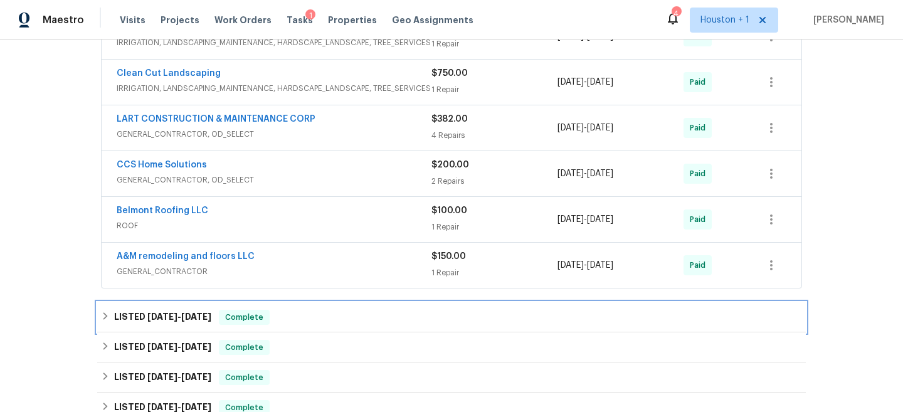
click at [308, 320] on div "LISTED 1/9/24 - 1/12/24 Complete" at bounding box center [451, 317] width 701 height 15
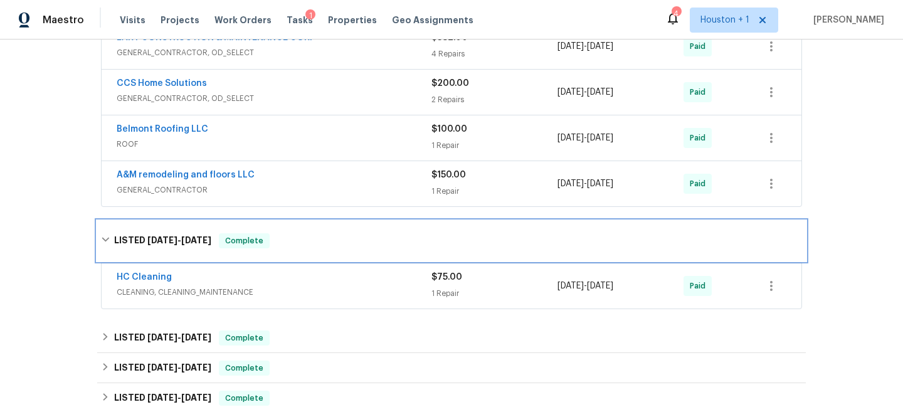
scroll to position [807, 0]
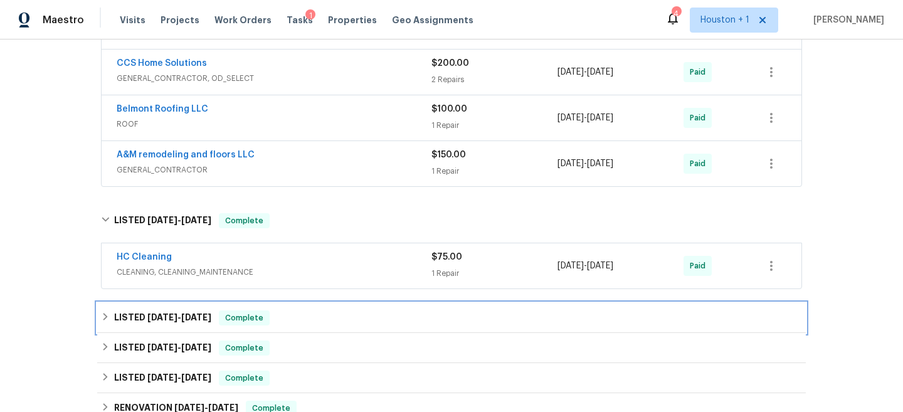
click at [308, 320] on div "LISTED 10/23/23 - 10/31/23 Complete" at bounding box center [451, 317] width 701 height 15
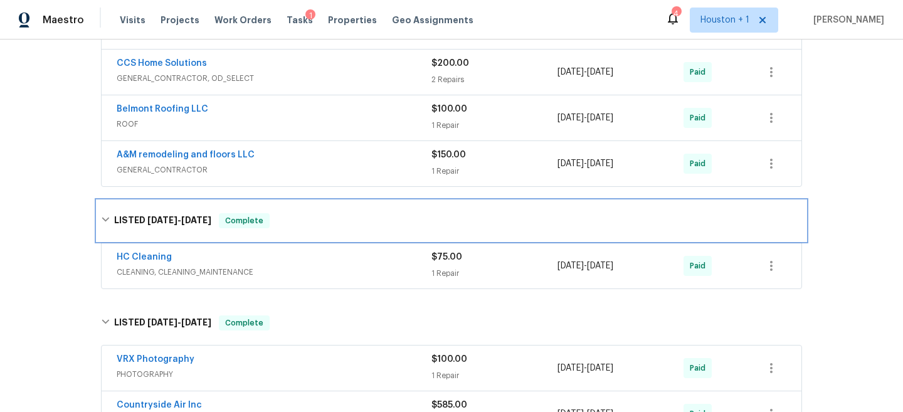
click at [325, 231] on div "LISTED 1/9/24 - 1/12/24 Complete" at bounding box center [451, 221] width 708 height 40
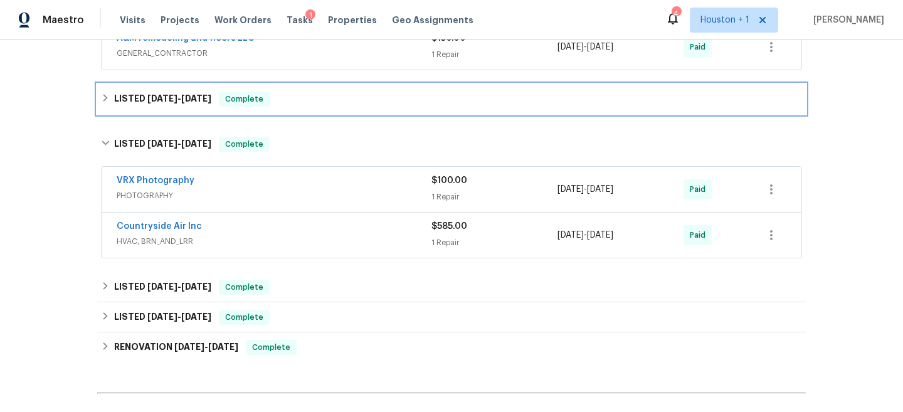
scroll to position [929, 0]
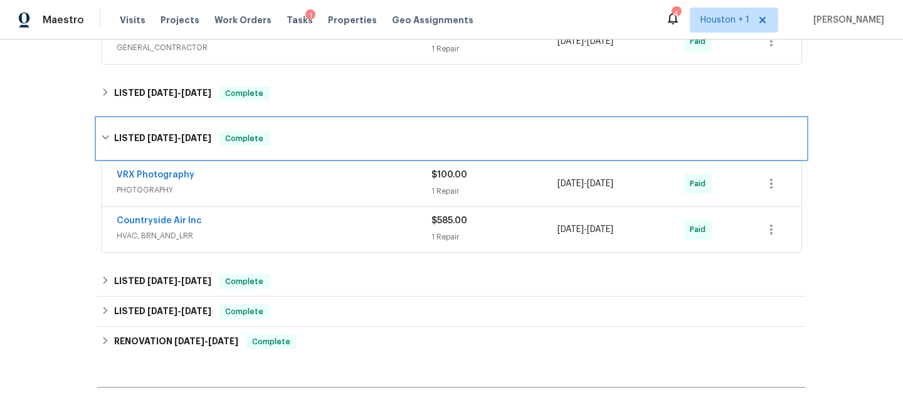
click at [322, 138] on div "LISTED 10/23/23 - 10/31/23 Complete" at bounding box center [451, 138] width 701 height 15
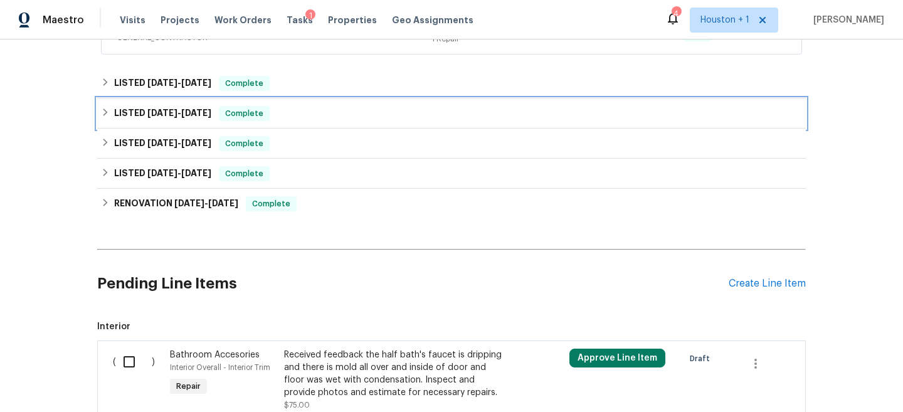
scroll to position [917, 0]
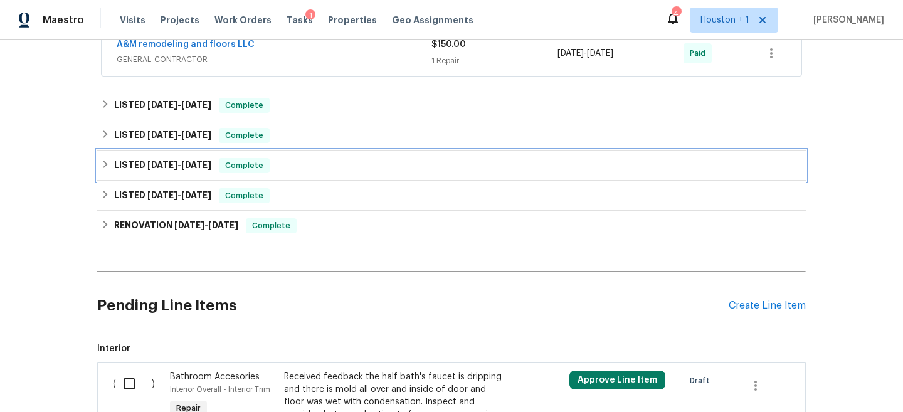
click at [315, 164] on div "LISTED 10/9/23 - 10/9/23 Complete" at bounding box center [451, 165] width 701 height 15
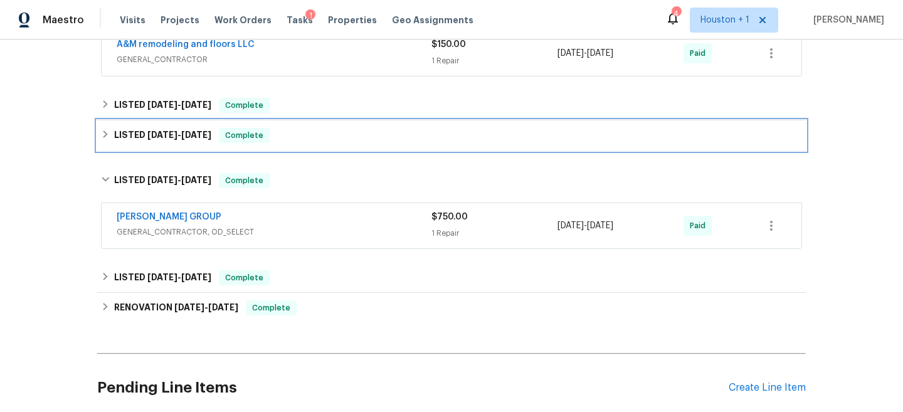
click at [322, 133] on div "LISTED 10/23/23 - 10/31/23 Complete" at bounding box center [451, 135] width 701 height 15
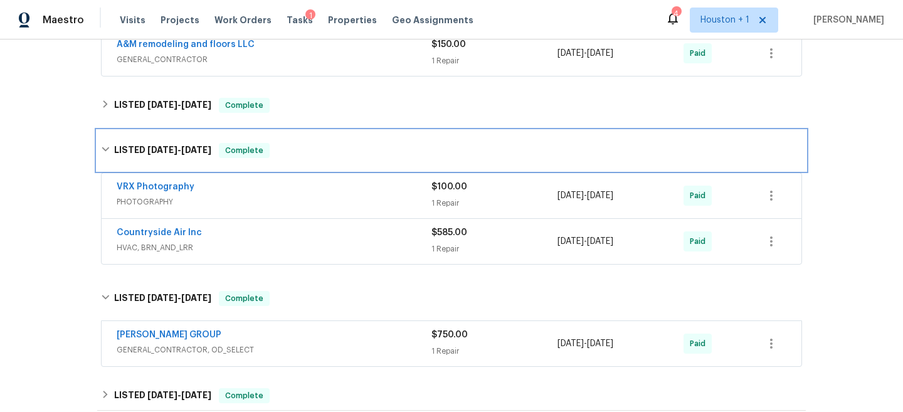
click at [321, 136] on div "LISTED 10/23/23 - 10/31/23 Complete" at bounding box center [451, 150] width 708 height 40
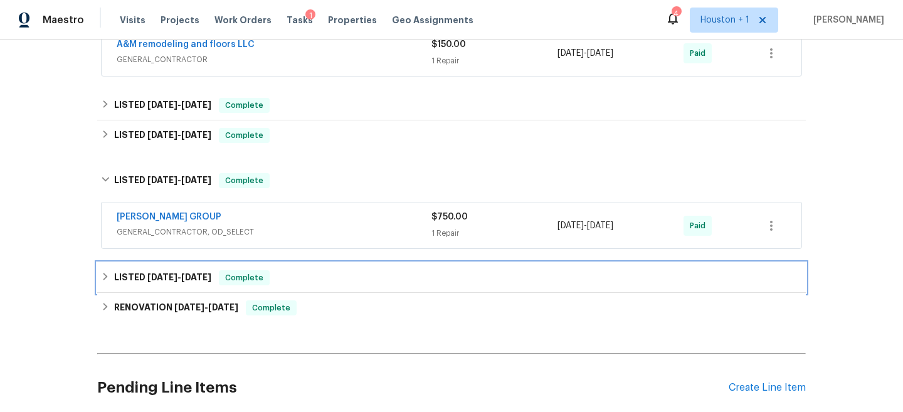
click at [321, 270] on div "LISTED 8/14/23 - 8/16/23 Complete" at bounding box center [451, 277] width 701 height 15
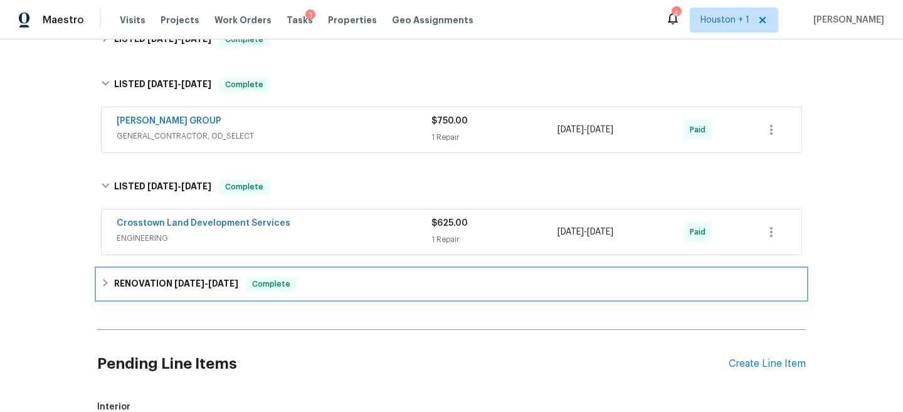
click at [320, 279] on div "RENOVATION 8/14/23 - 9/8/23 Complete" at bounding box center [451, 283] width 701 height 15
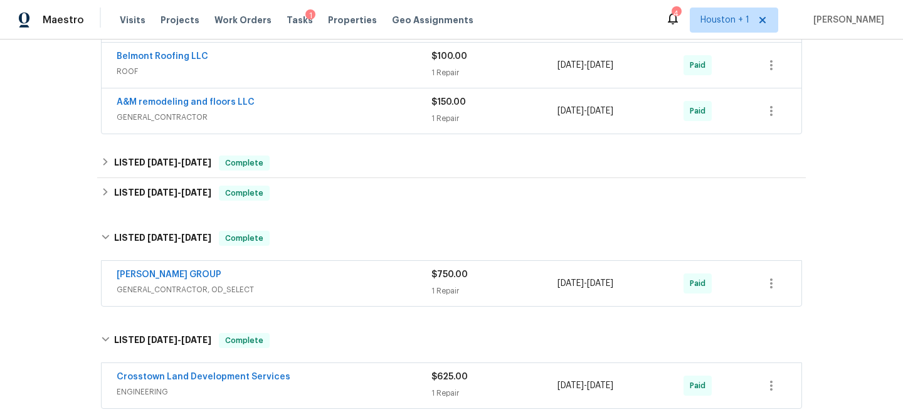
scroll to position [829, 0]
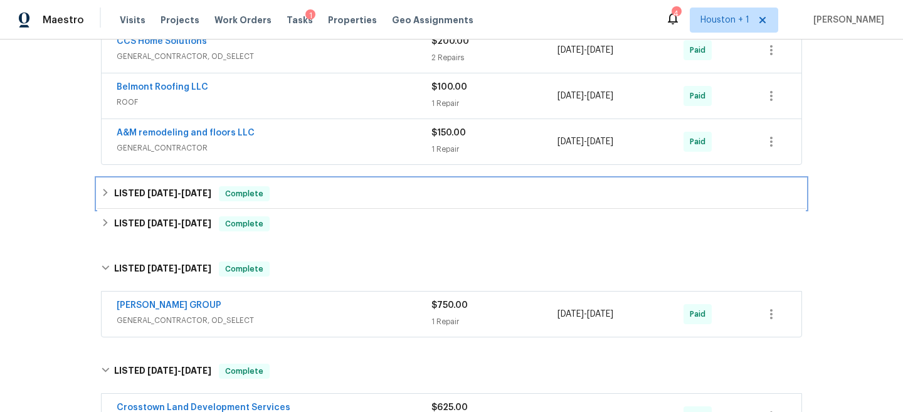
click at [300, 201] on div "LISTED 1/9/24 - 1/12/24 Complete" at bounding box center [451, 193] width 701 height 15
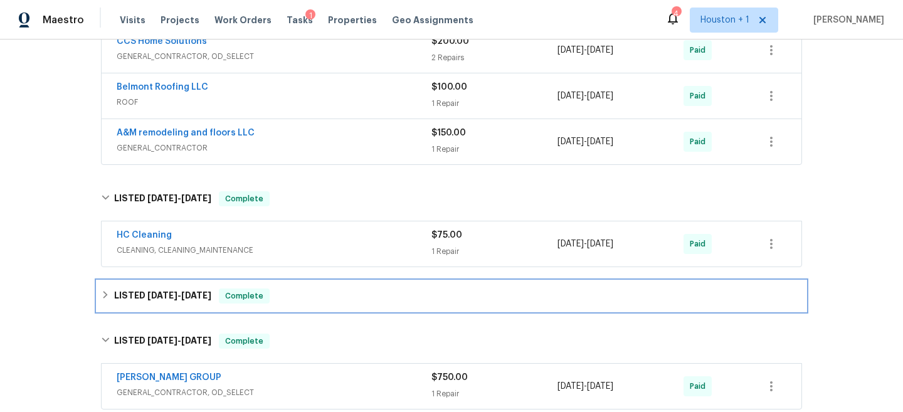
click at [304, 286] on div "LISTED 10/23/23 - 10/31/23 Complete" at bounding box center [451, 296] width 708 height 30
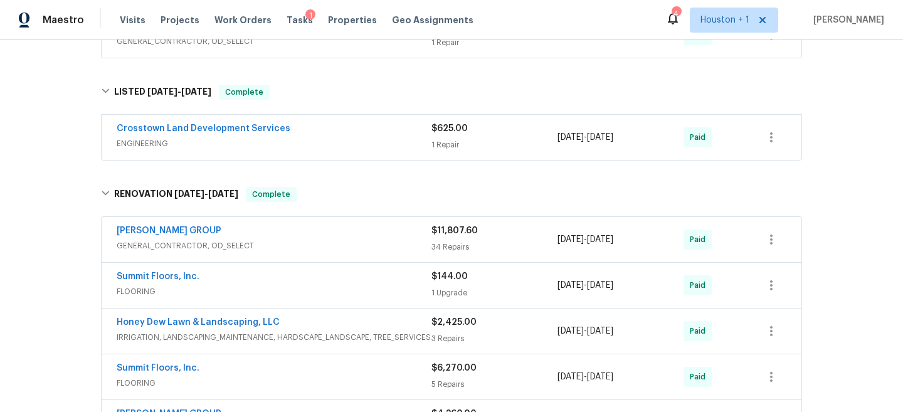
scroll to position [1272, 0]
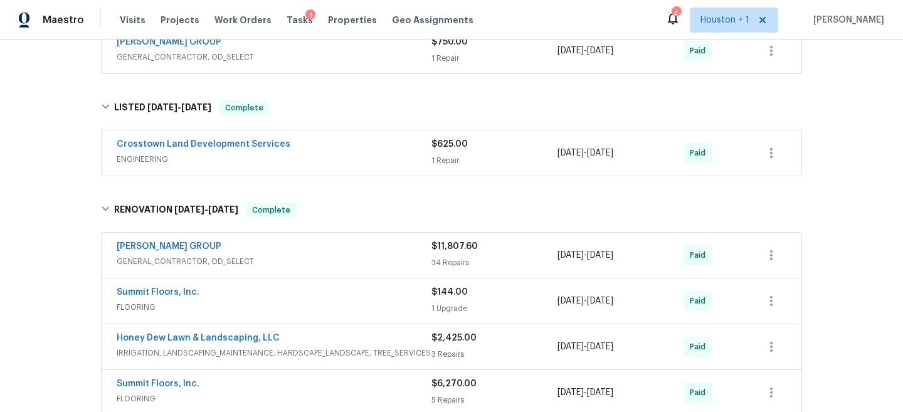
click at [228, 139] on span "Crosstown Land Development Services" at bounding box center [204, 144] width 174 height 13
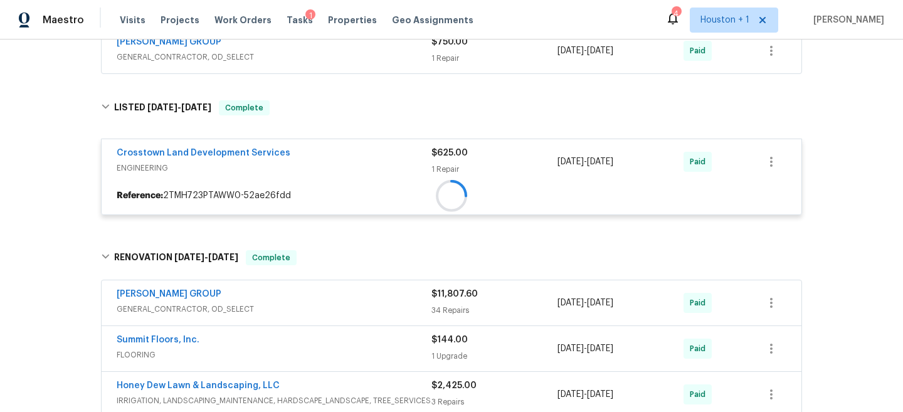
click at [226, 141] on div "Crosstown Land Development Services ENGINEERING $625.00 1 Repair 8/14/2023 - 8/…" at bounding box center [452, 161] width 700 height 45
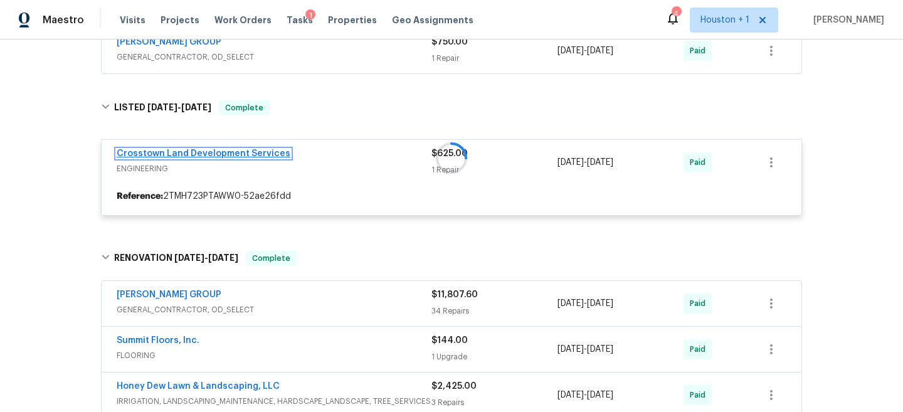
click at [221, 152] on link "Crosstown Land Development Services" at bounding box center [204, 153] width 174 height 9
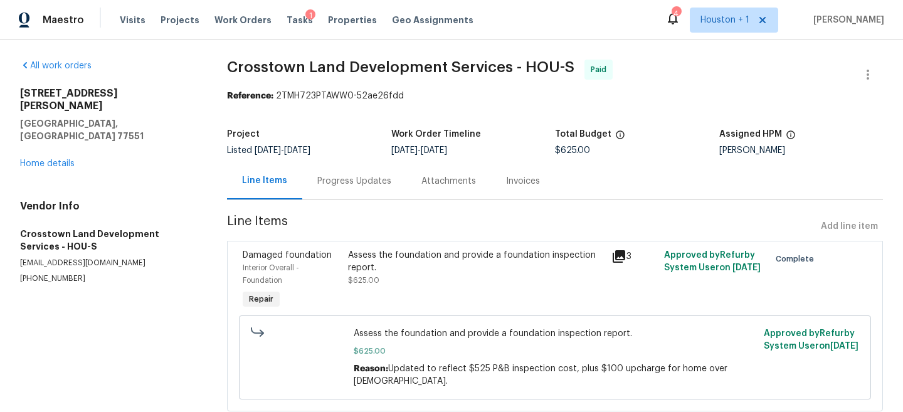
click at [431, 196] on div "Attachments" at bounding box center [448, 180] width 85 height 37
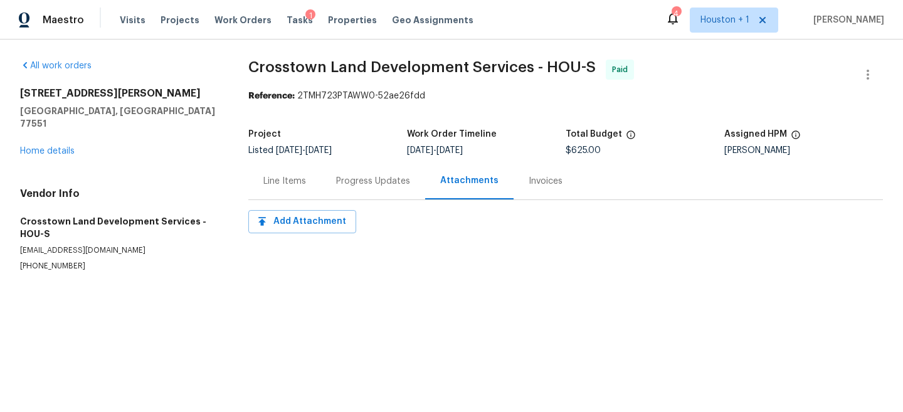
click at [363, 191] on div "Progress Updates" at bounding box center [373, 180] width 104 height 37
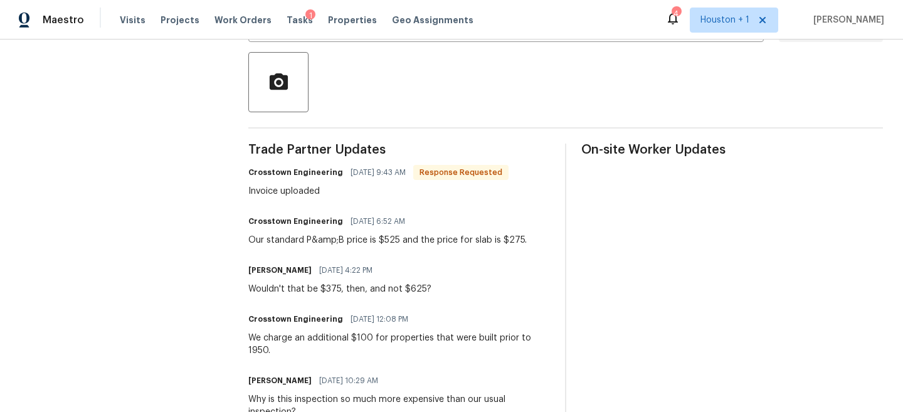
scroll to position [283, 0]
click at [362, 239] on div "Our standard P&amp;B price is $525 and the price for slab is $275." at bounding box center [387, 239] width 278 height 13
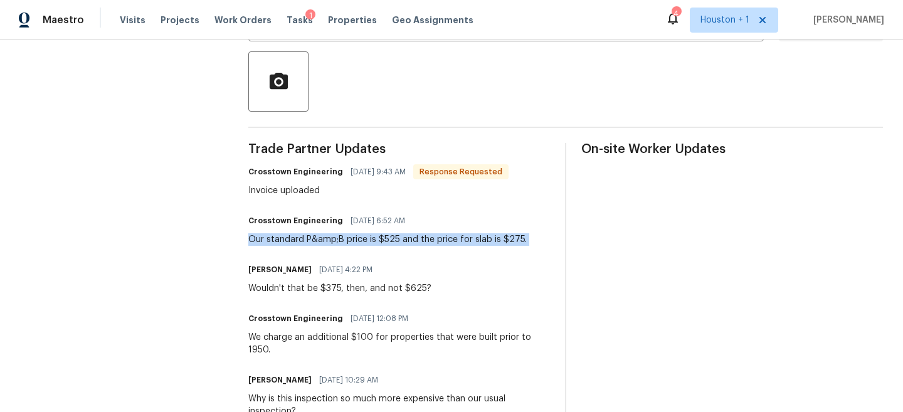
click at [362, 239] on div "Our standard P&amp;B price is $525 and the price for slab is $275." at bounding box center [387, 239] width 278 height 13
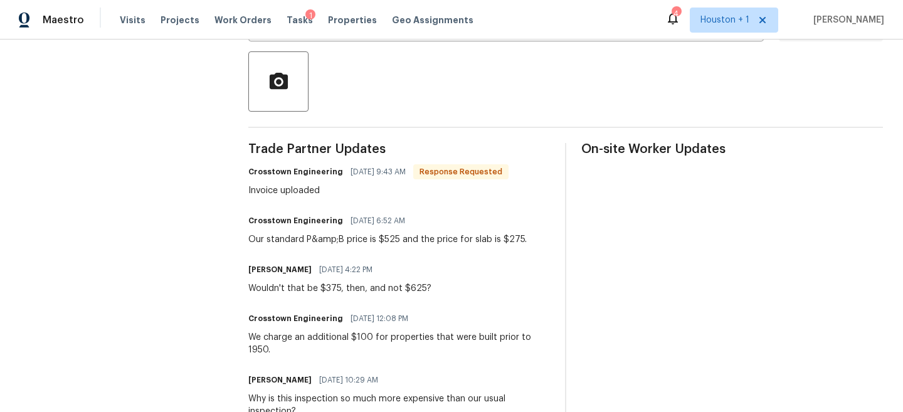
click at [362, 239] on div "Our standard P&amp;B price is $525 and the price for slab is $275." at bounding box center [387, 239] width 278 height 13
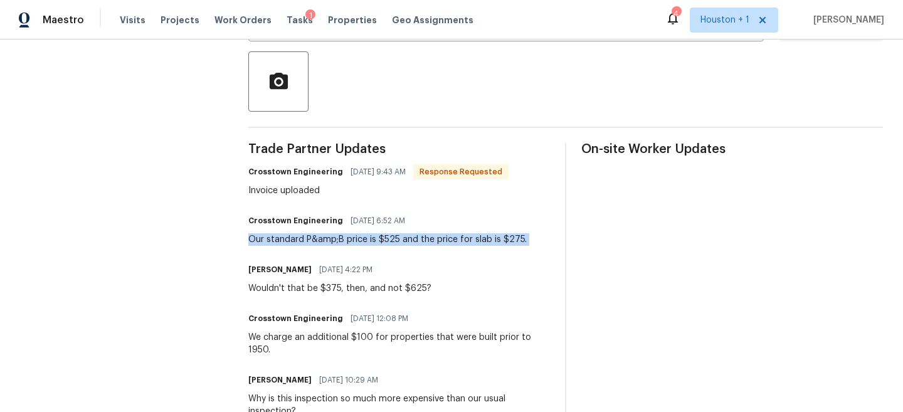
click at [362, 239] on div "Our standard P&amp;B price is $525 and the price for slab is $275." at bounding box center [387, 239] width 278 height 13
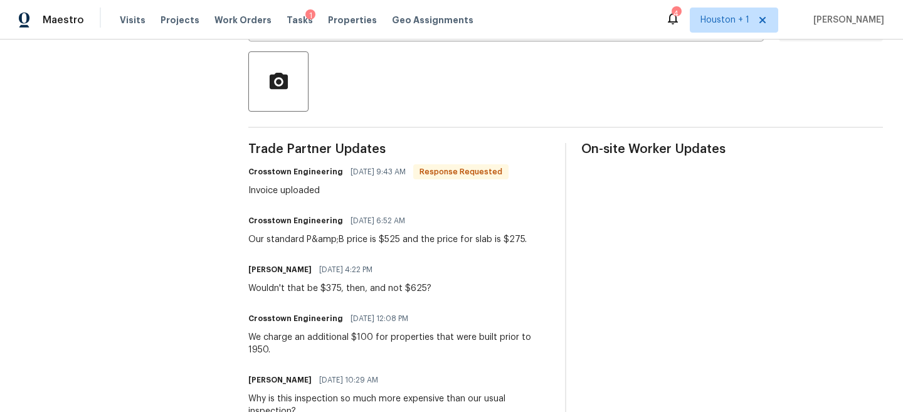
click at [371, 289] on div "Wouldn't that be $375, then, and not $625?" at bounding box center [339, 288] width 183 height 13
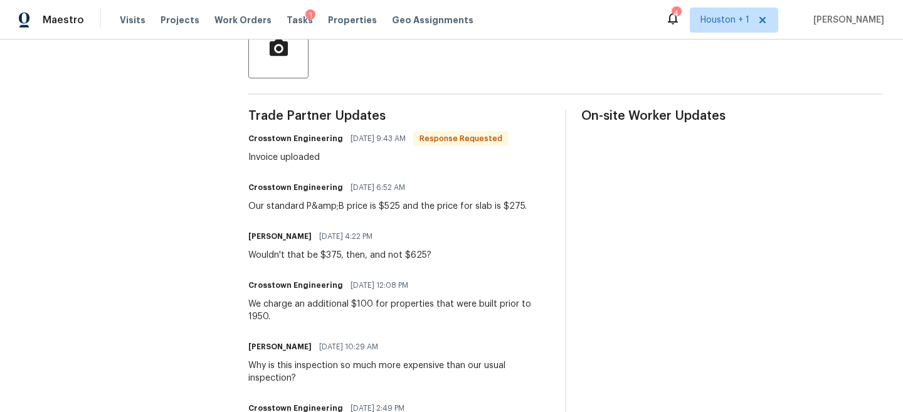
scroll to position [339, 0]
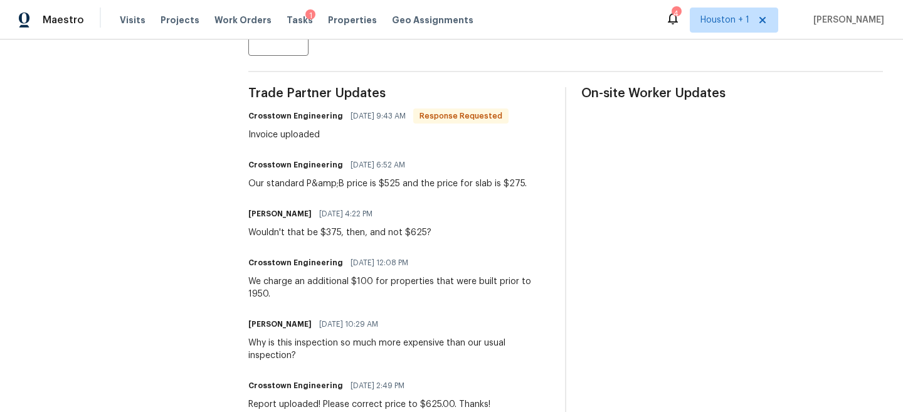
click at [379, 280] on div "We charge an additional $100 for properties that were built prior to 1950." at bounding box center [399, 287] width 302 height 25
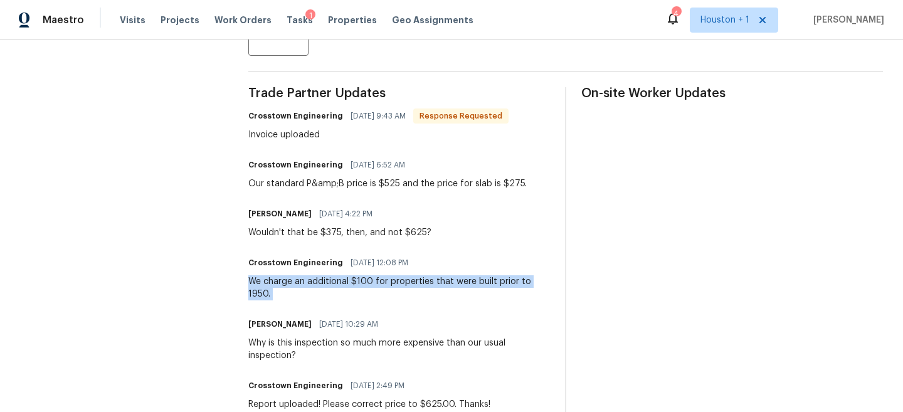
click at [379, 280] on div "We charge an additional $100 for properties that were built prior to 1950." at bounding box center [399, 287] width 302 height 25
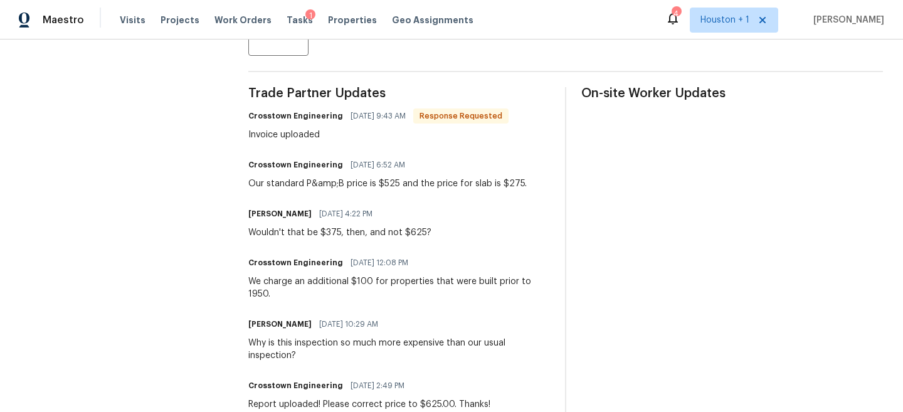
scroll to position [0, 0]
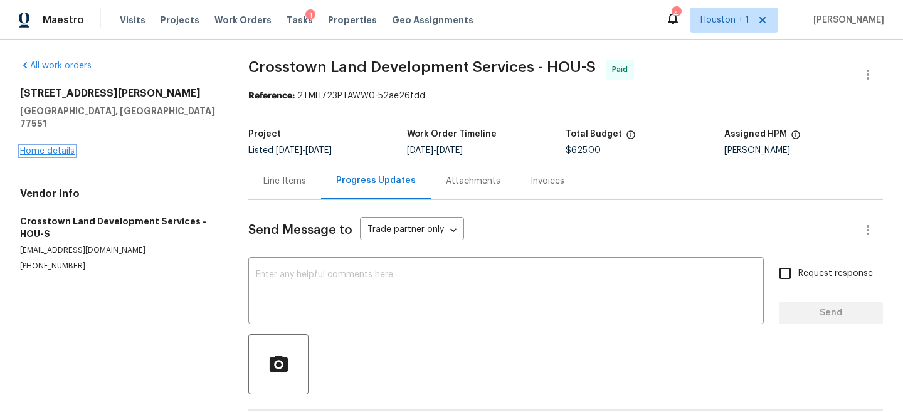
click at [39, 147] on link "Home details" at bounding box center [47, 151] width 55 height 9
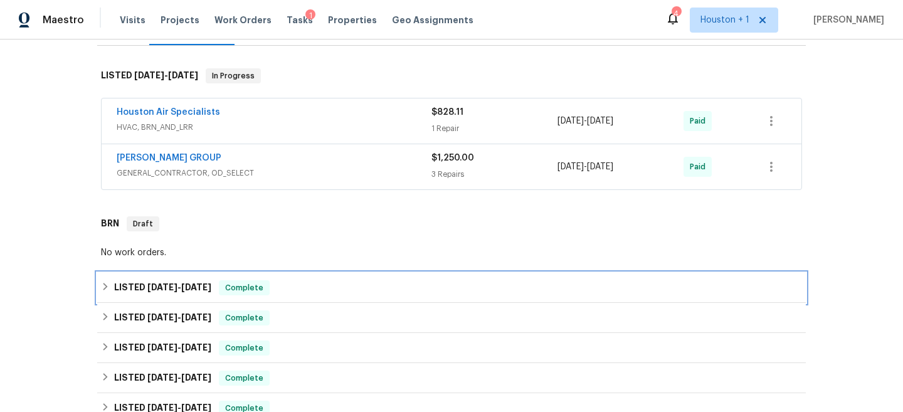
click at [283, 273] on div "LISTED 3/3/25 - 3/12/25 Complete" at bounding box center [451, 288] width 708 height 30
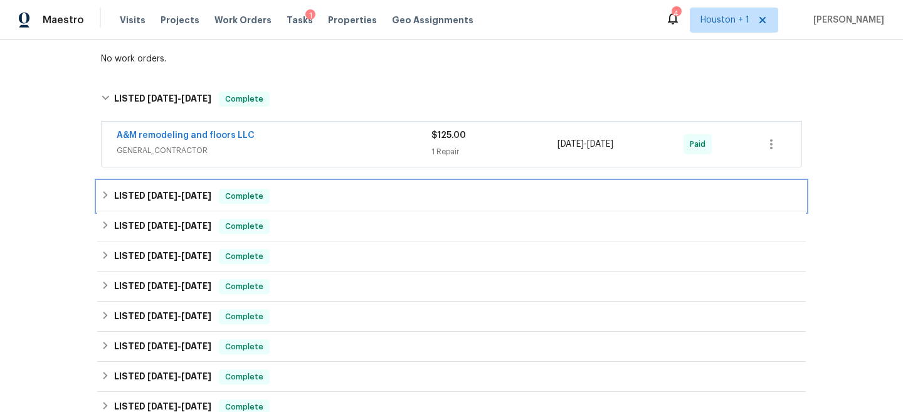
click at [312, 203] on div "LISTED 1/28/25 - 2/13/25 Complete" at bounding box center [451, 196] width 701 height 15
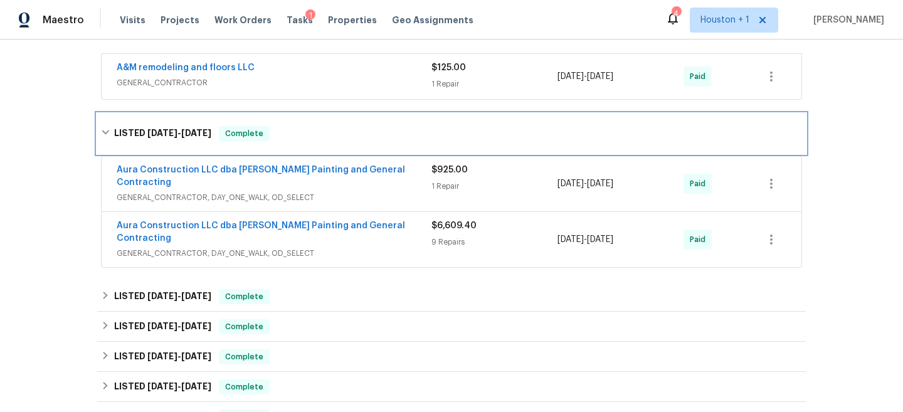
scroll to position [456, 0]
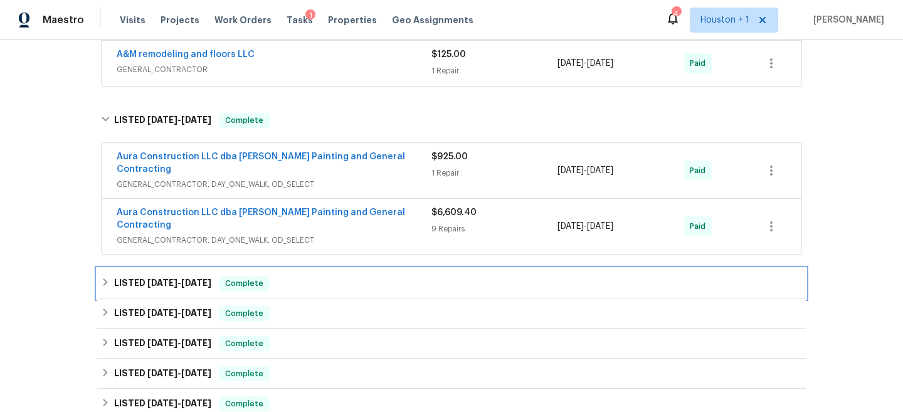
click at [326, 268] on div "LISTED 1/3/25 - 1/6/25 Complete" at bounding box center [451, 283] width 708 height 30
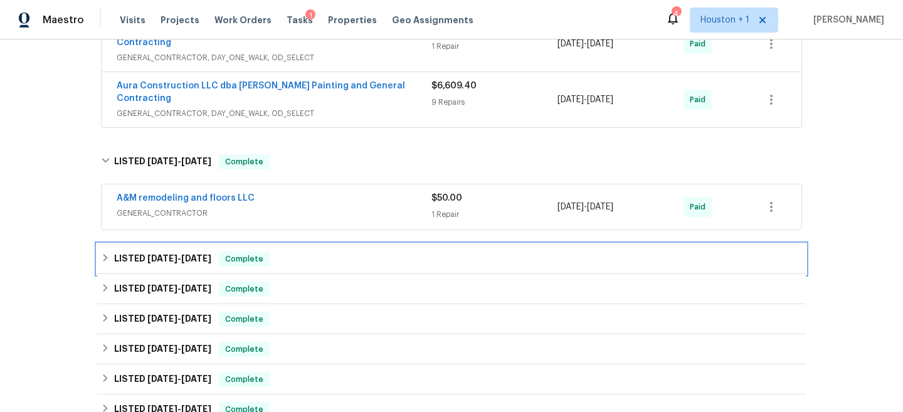
click at [335, 251] on div "LISTED 10/4/24 - 10/10/24 Complete" at bounding box center [451, 258] width 701 height 15
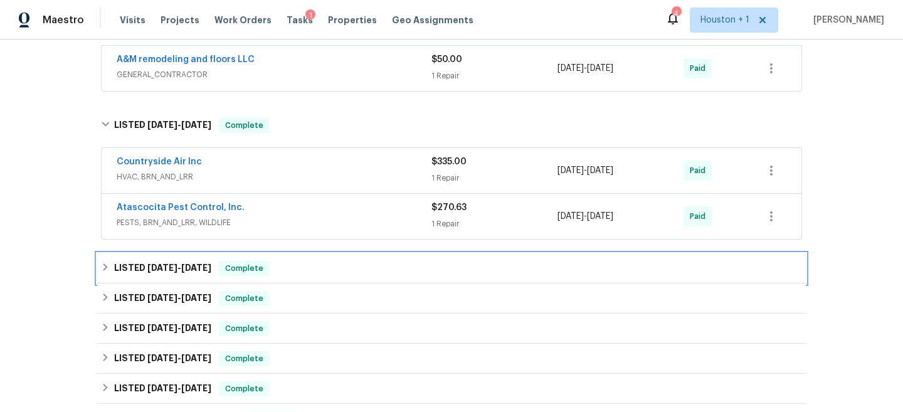
click at [334, 261] on div "LISTED 4/22/24 - 9/25/24 Complete" at bounding box center [451, 268] width 701 height 15
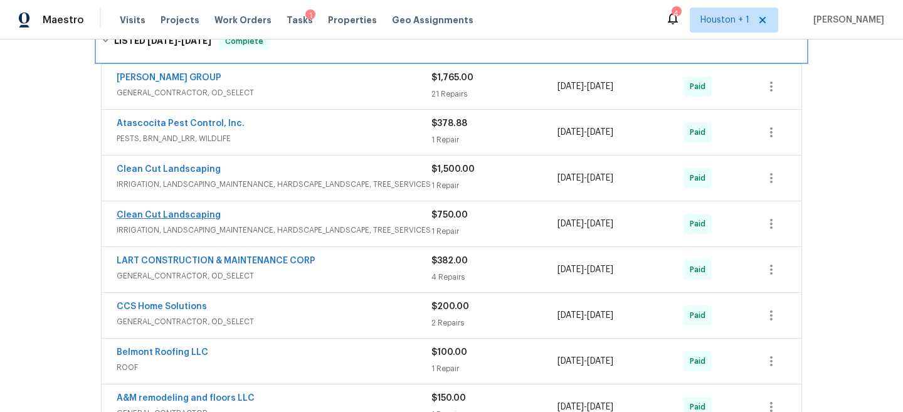
scroll to position [1075, 0]
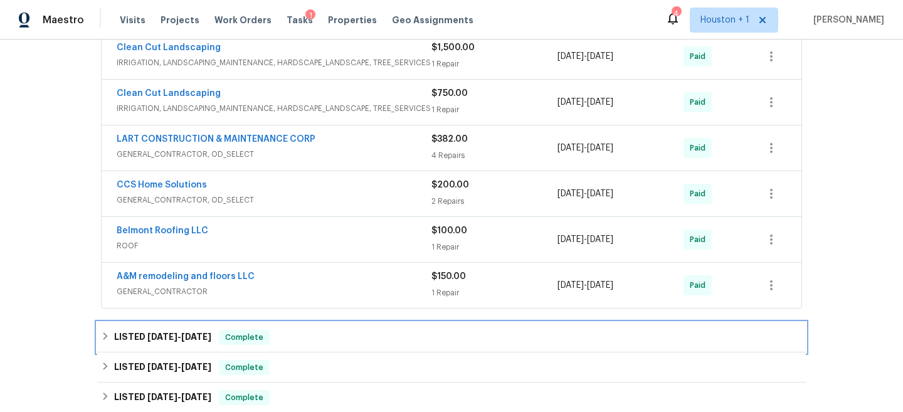
click at [377, 330] on div "LISTED 1/9/24 - 1/12/24 Complete" at bounding box center [451, 337] width 701 height 15
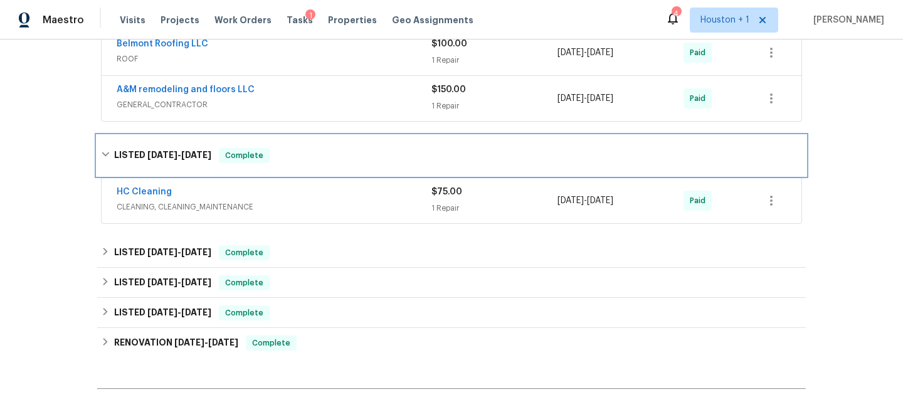
scroll to position [1280, 0]
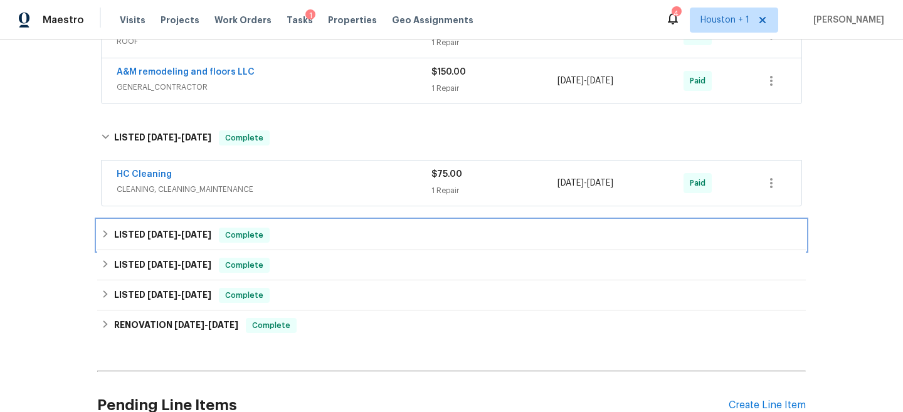
click at [352, 225] on div "LISTED 10/23/23 - 10/31/23 Complete" at bounding box center [451, 235] width 708 height 30
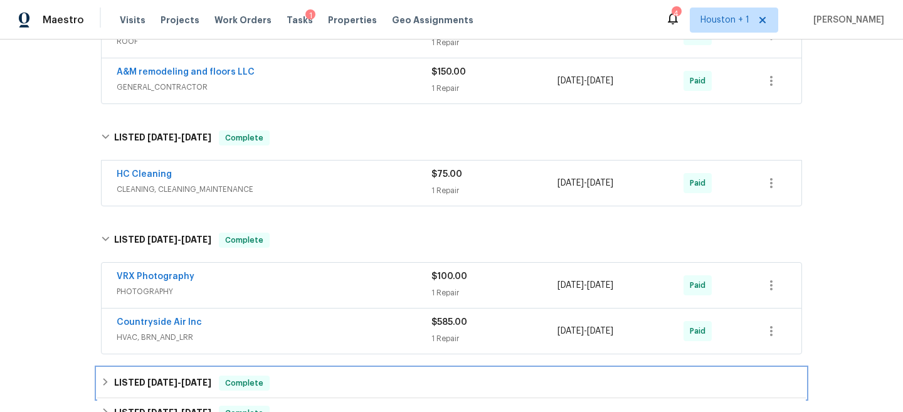
click at [342, 376] on div "LISTED 10/9/23 - 10/9/23 Complete" at bounding box center [451, 383] width 701 height 15
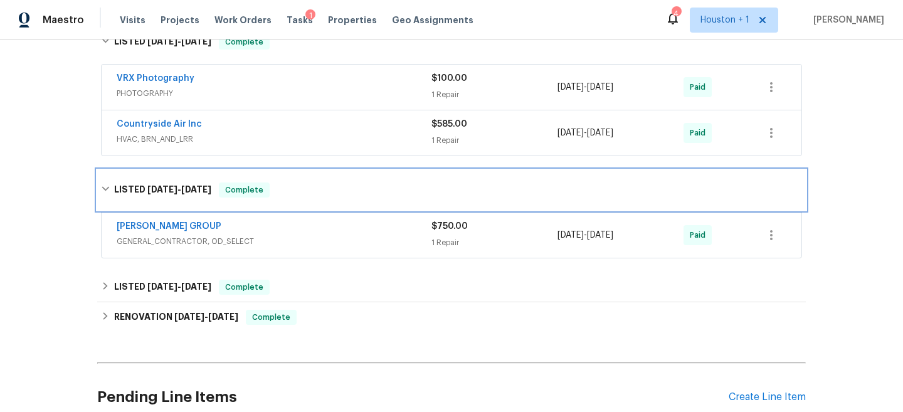
scroll to position [1504, 0]
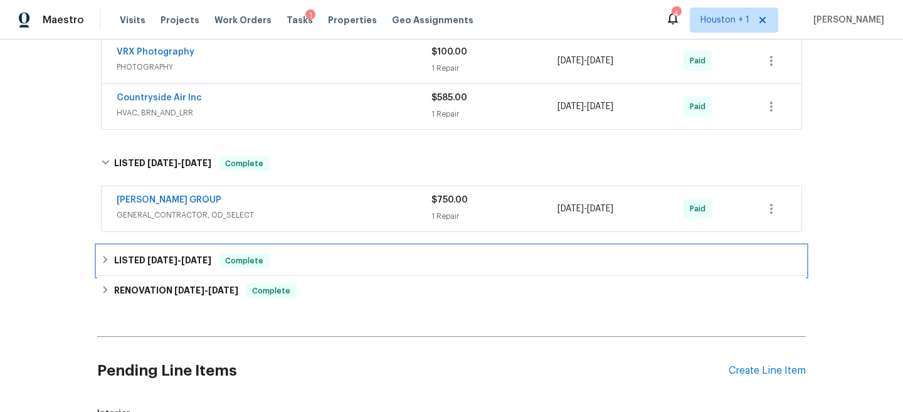
click at [352, 246] on div "LISTED 8/14/23 - 8/16/23 Complete" at bounding box center [451, 261] width 708 height 30
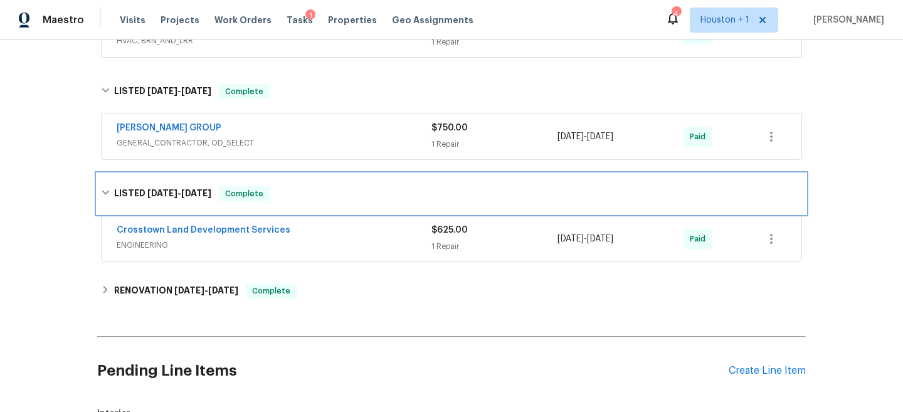
scroll to position [1586, 0]
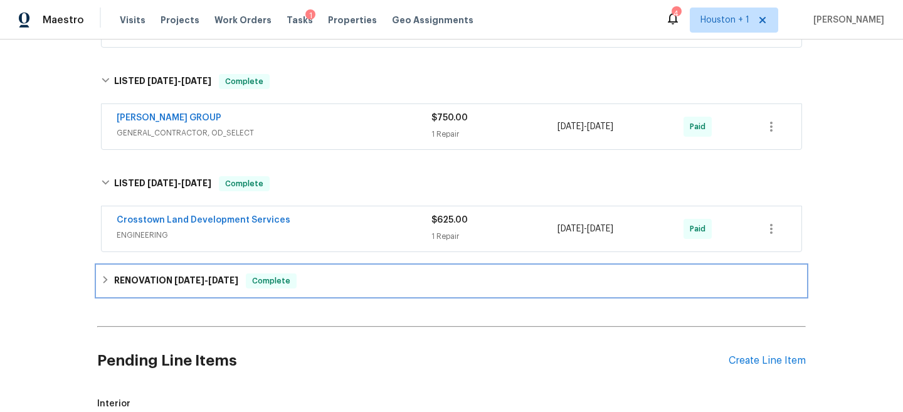
click at [360, 273] on div "RENOVATION 8/14/23 - 9/8/23 Complete" at bounding box center [451, 280] width 701 height 15
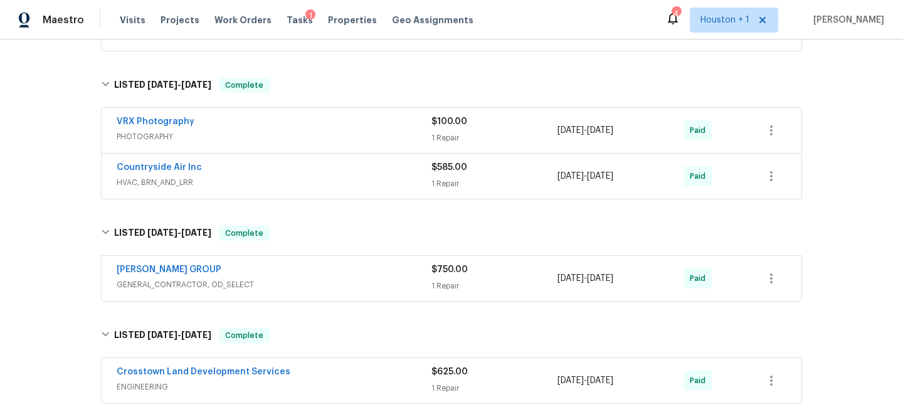
scroll to position [1450, 0]
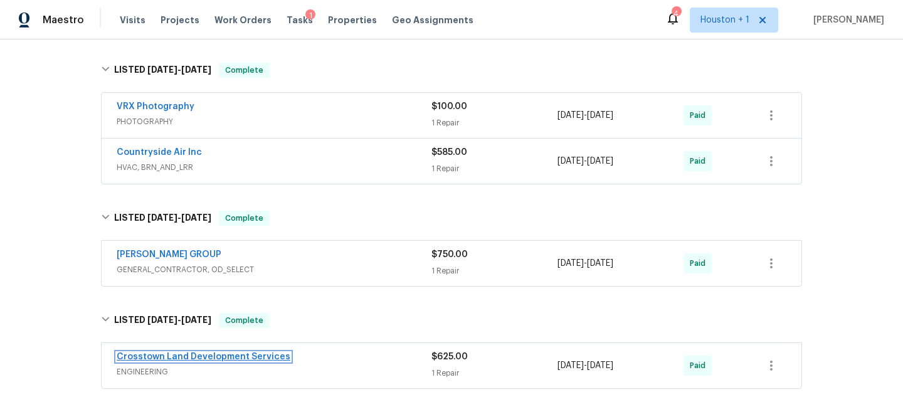
click at [216, 352] on link "Crosstown Land Development Services" at bounding box center [204, 356] width 174 height 9
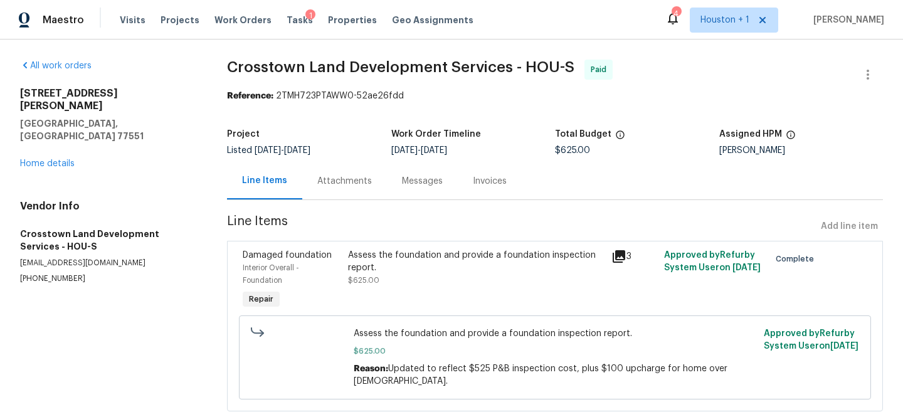
scroll to position [35, 0]
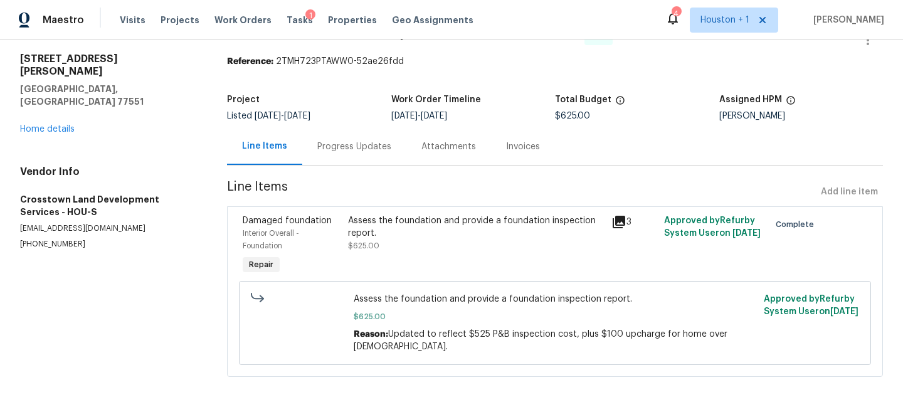
click at [376, 162] on div "Progress Updates" at bounding box center [354, 146] width 104 height 37
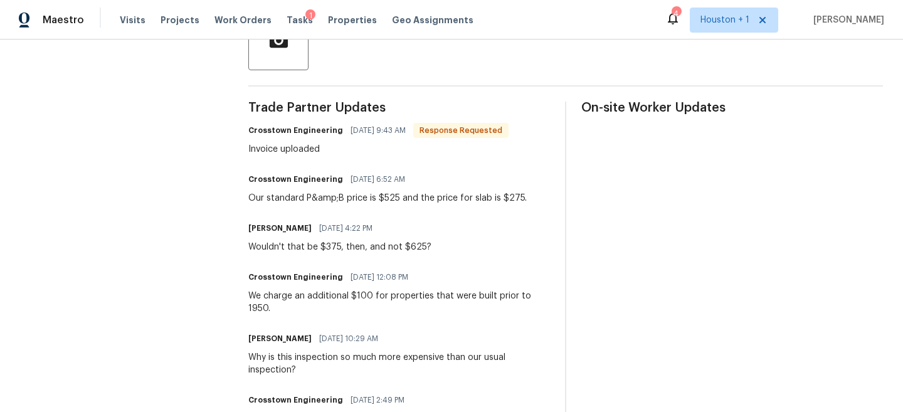
scroll to position [328, 0]
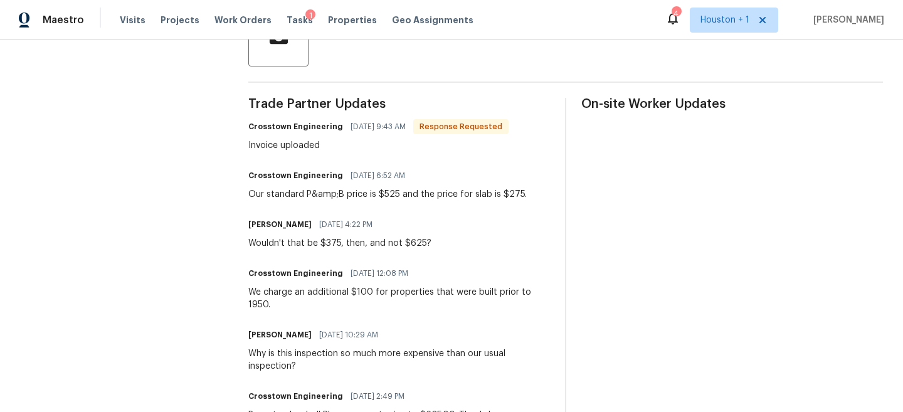
click at [422, 196] on div "Our standard P&amp;B price is $525 and the price for slab is $275." at bounding box center [387, 194] width 278 height 13
click at [368, 282] on div "Crosstown Engineering 08/24/2023 12:08 PM" at bounding box center [399, 274] width 302 height 18
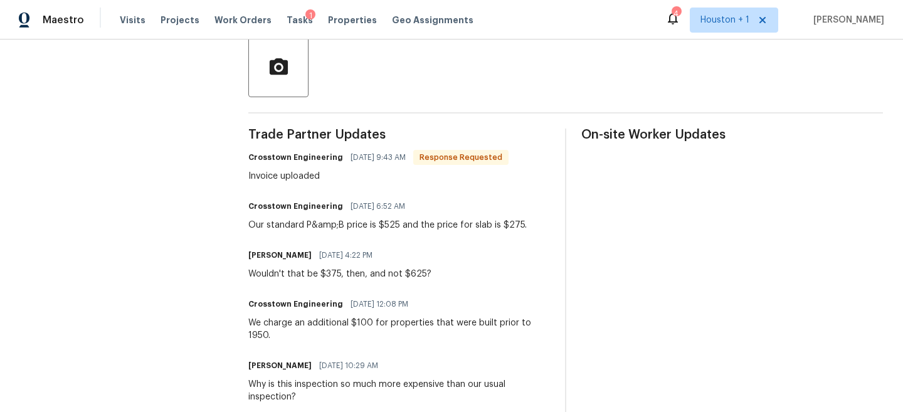
scroll to position [0, 0]
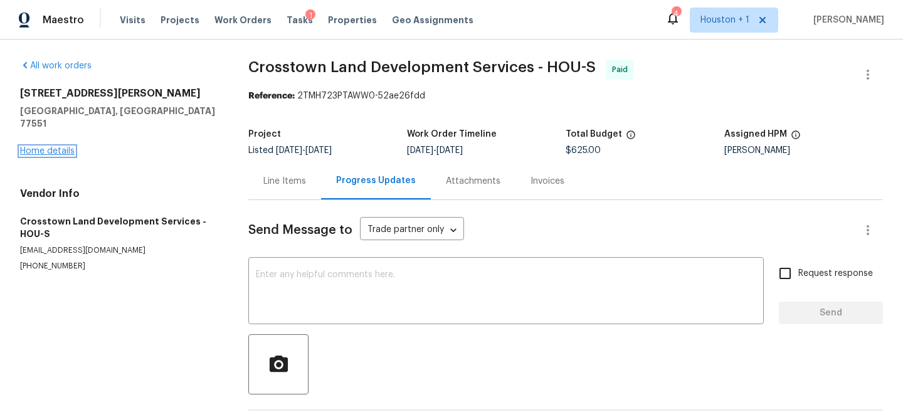
click at [38, 147] on link "Home details" at bounding box center [47, 151] width 55 height 9
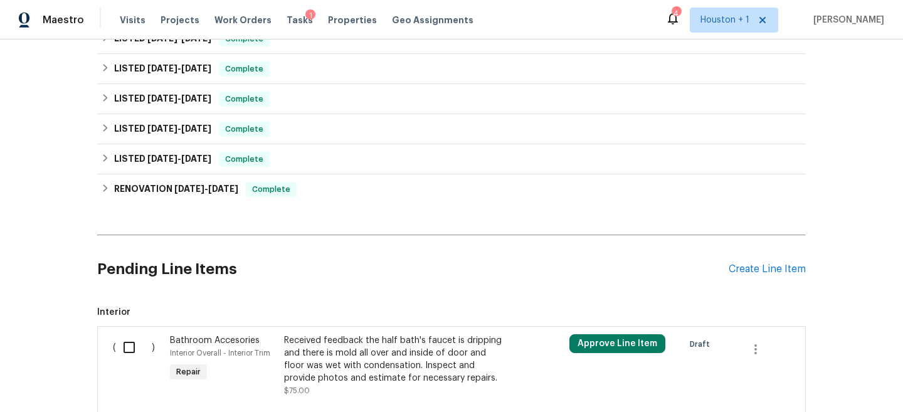
scroll to position [537, 0]
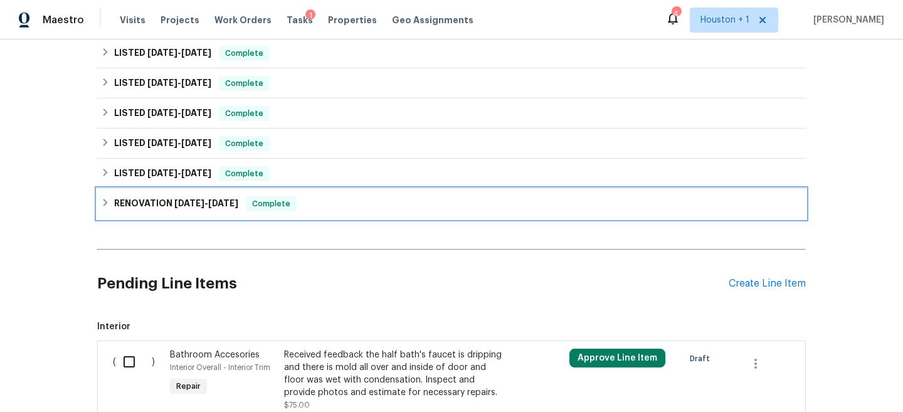
click at [339, 198] on div "RENOVATION 8/14/23 - 9/8/23 Complete" at bounding box center [451, 203] width 701 height 15
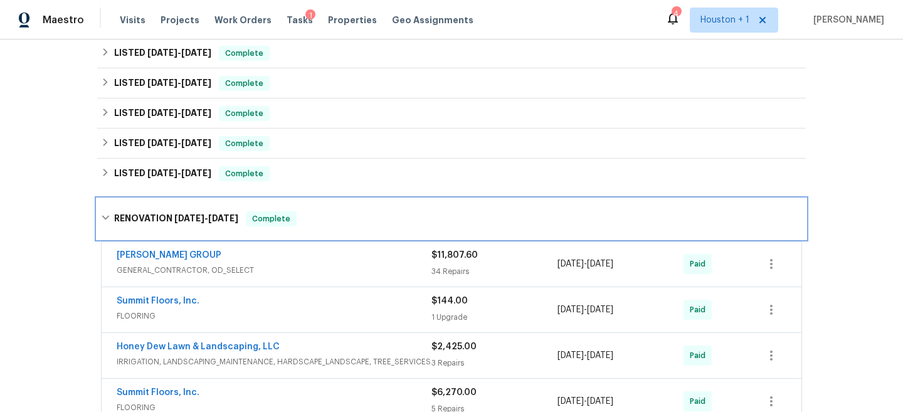
click at [333, 205] on div "RENOVATION 8/14/23 - 9/8/23 Complete" at bounding box center [451, 219] width 708 height 40
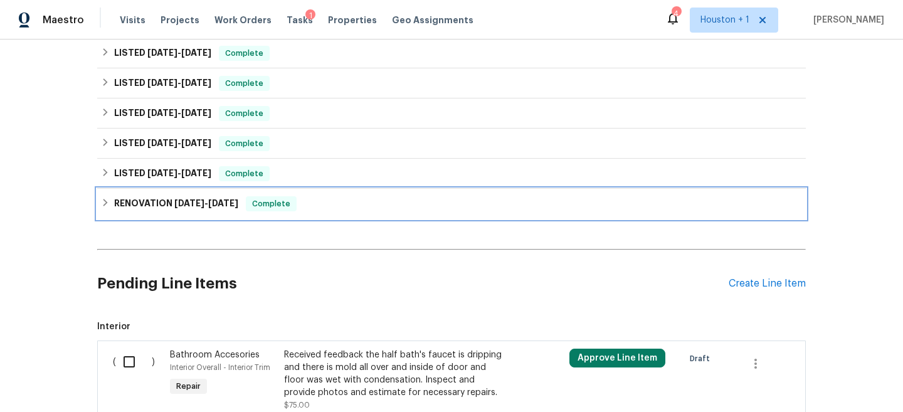
click at [333, 205] on div "RENOVATION 8/14/23 - 9/8/23 Complete" at bounding box center [451, 203] width 701 height 15
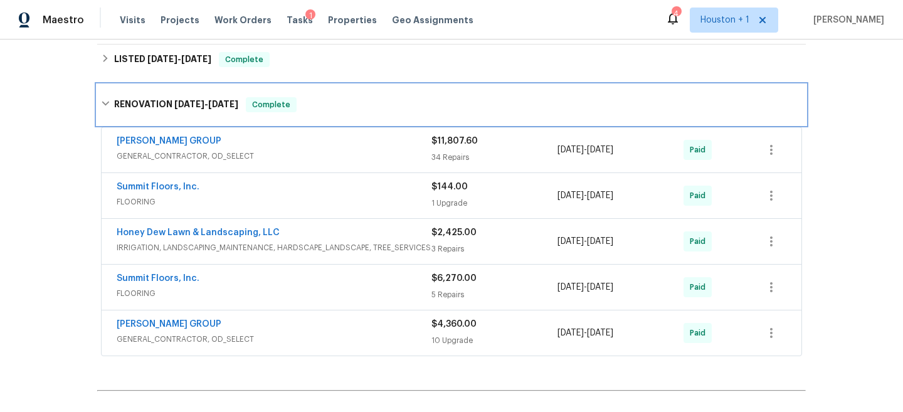
scroll to position [652, 0]
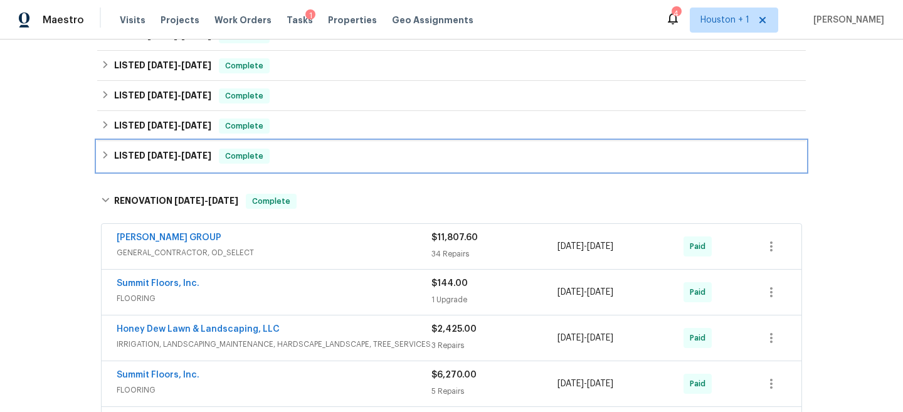
click at [306, 147] on div "LISTED 8/14/23 - 8/16/23 Complete" at bounding box center [451, 156] width 708 height 30
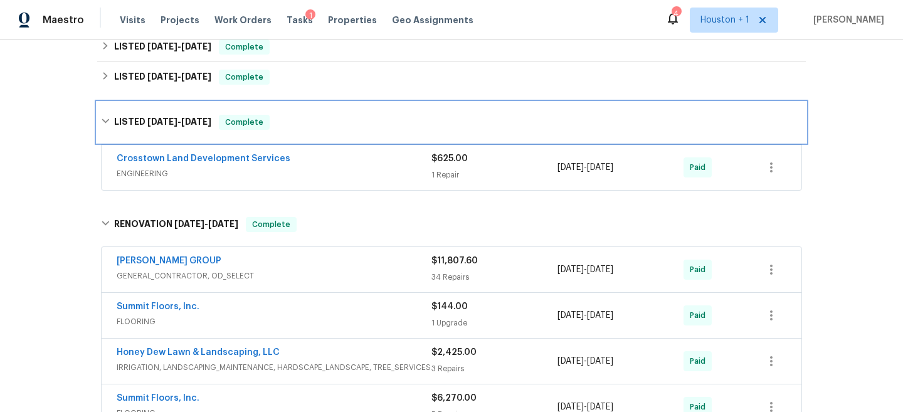
scroll to position [609, 0]
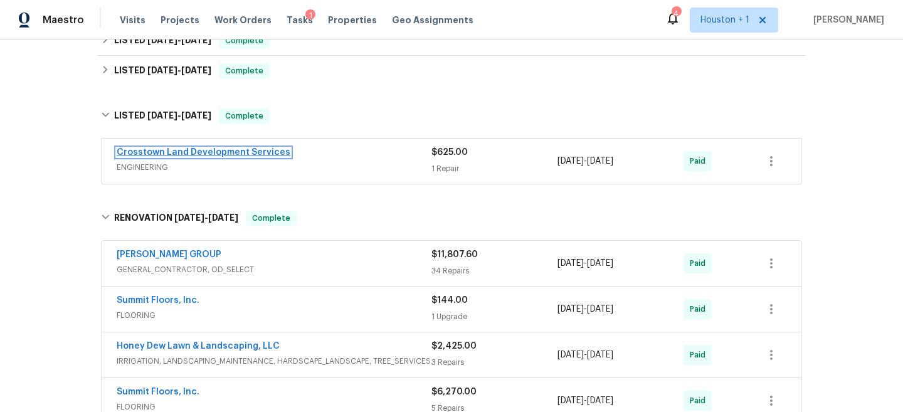
click at [235, 153] on link "Crosstown Land Development Services" at bounding box center [204, 152] width 174 height 9
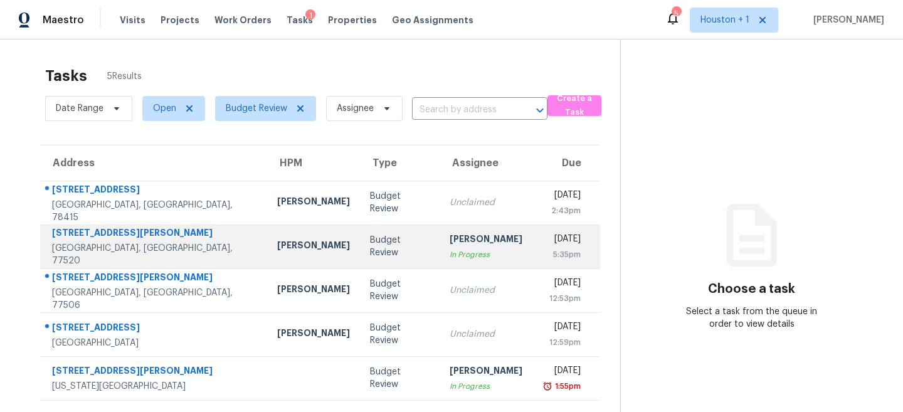
scroll to position [39, 0]
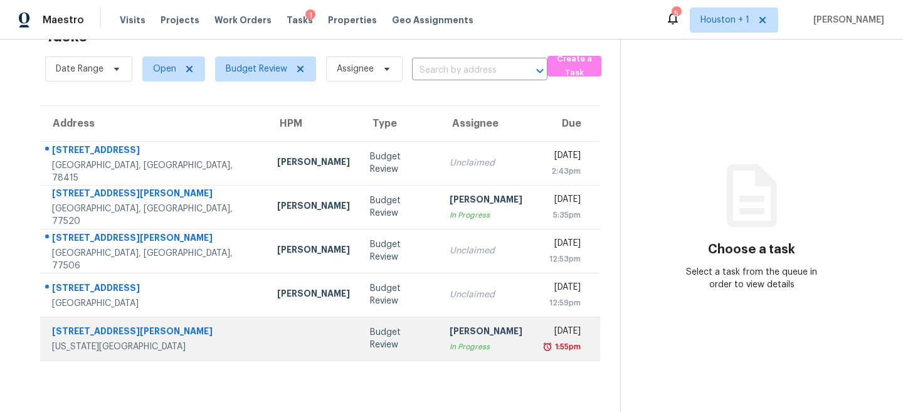
click at [370, 339] on div "Budget Review" at bounding box center [400, 338] width 60 height 25
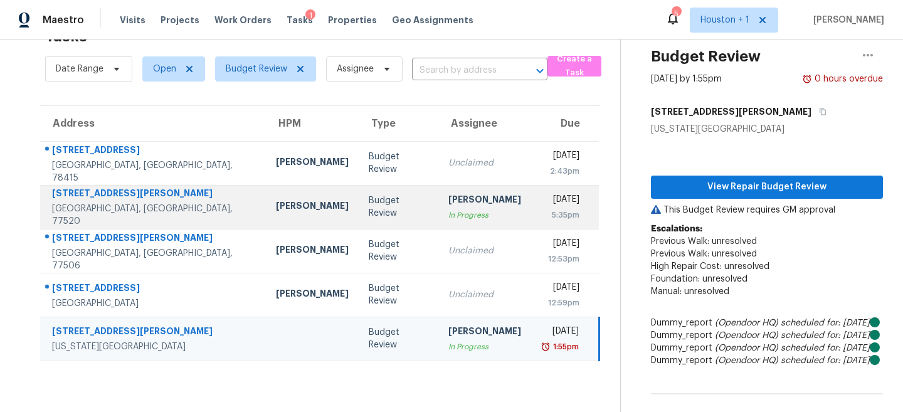
click at [276, 209] on div "[PERSON_NAME]" at bounding box center [312, 207] width 73 height 16
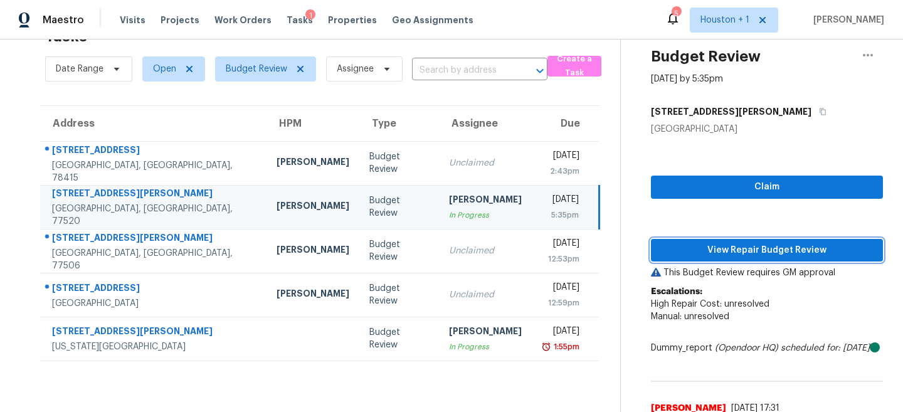
click at [733, 251] on span "View Repair Budget Review" at bounding box center [767, 251] width 212 height 16
